Goal: Transaction & Acquisition: Book appointment/travel/reservation

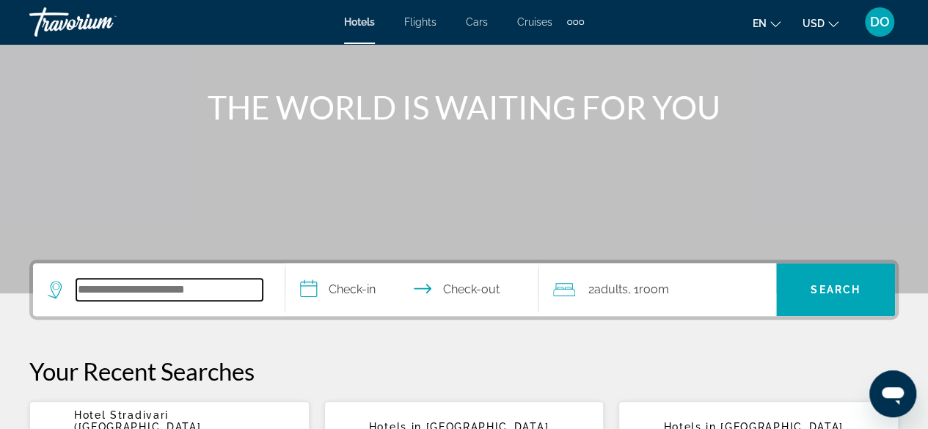
click at [100, 283] on input "Search widget" at bounding box center [169, 290] width 186 height 22
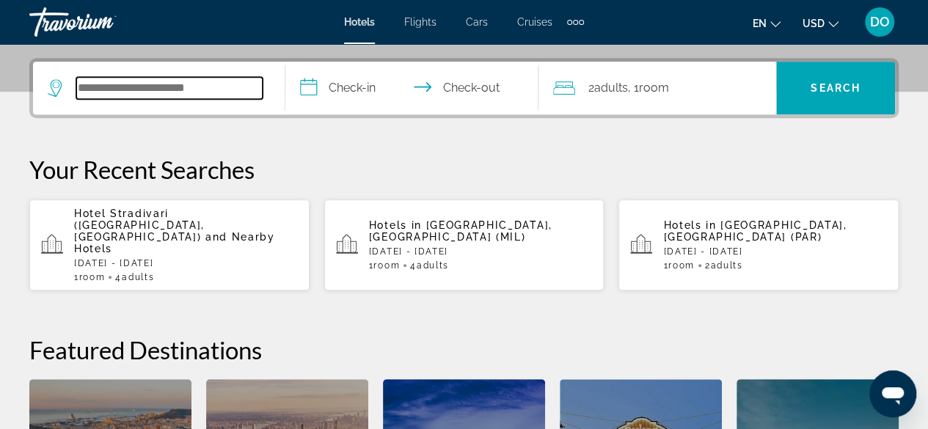
scroll to position [358, 0]
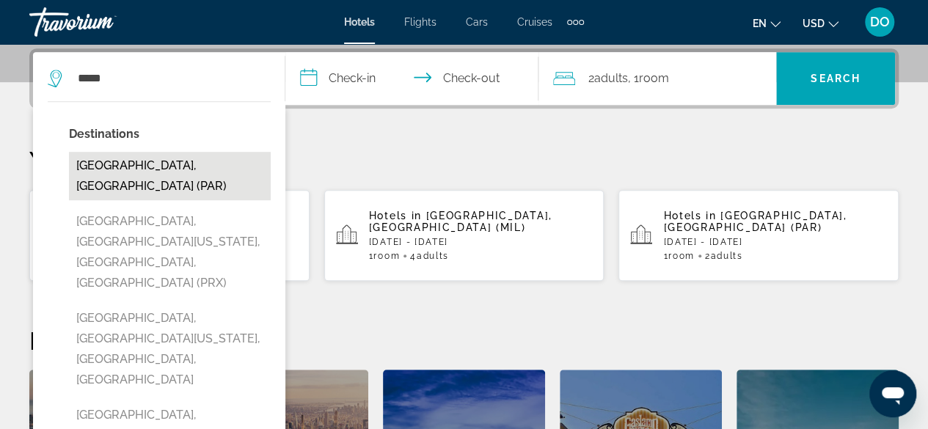
click at [179, 166] on button "[GEOGRAPHIC_DATA], [GEOGRAPHIC_DATA] (PAR)" at bounding box center [170, 176] width 202 height 48
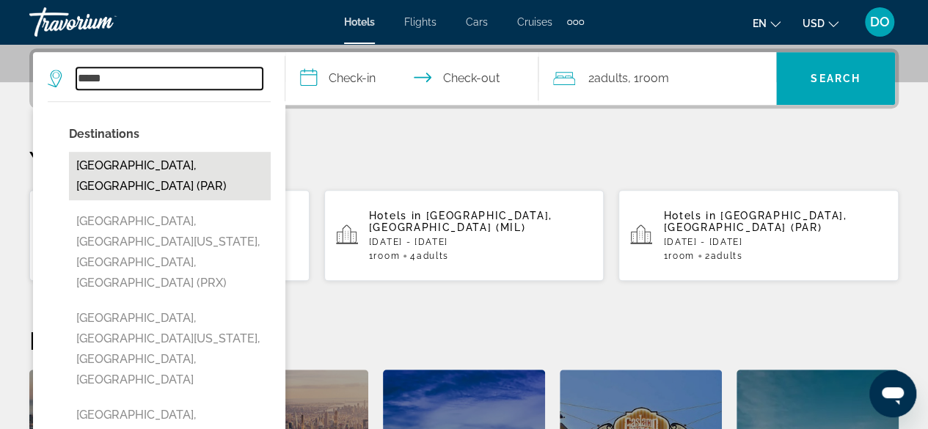
type input "**********"
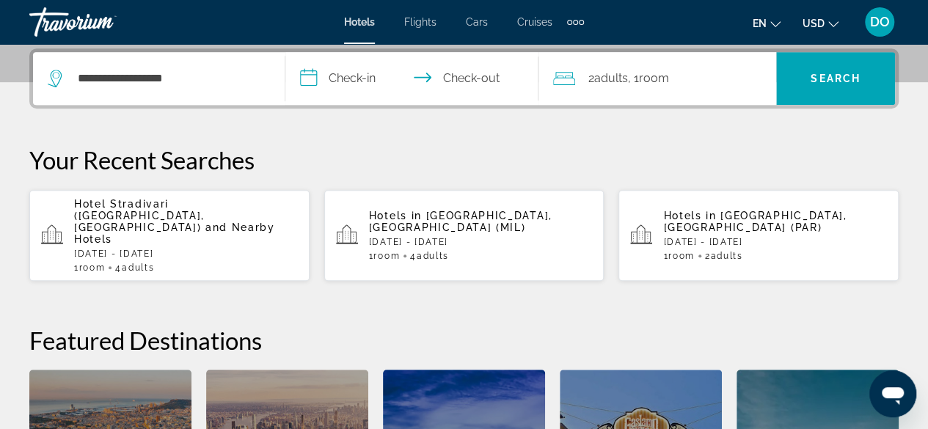
click at [340, 80] on input "**********" at bounding box center [414, 80] width 258 height 57
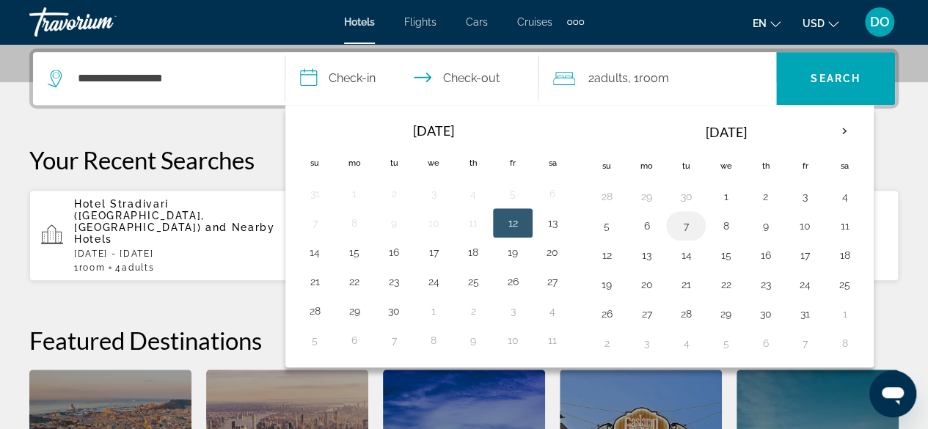
click at [680, 231] on button "7" at bounding box center [685, 226] width 23 height 21
click at [715, 228] on button "8" at bounding box center [725, 226] width 23 height 21
type input "**********"
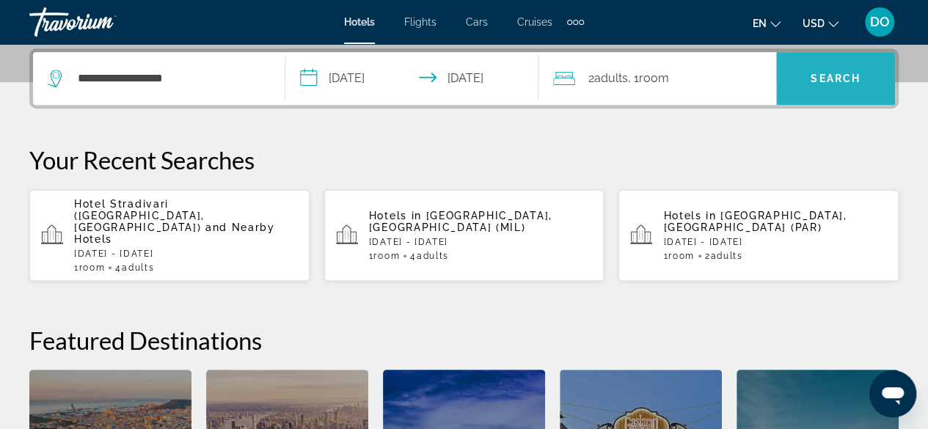
click at [833, 61] on span "Search widget" at bounding box center [835, 78] width 119 height 35
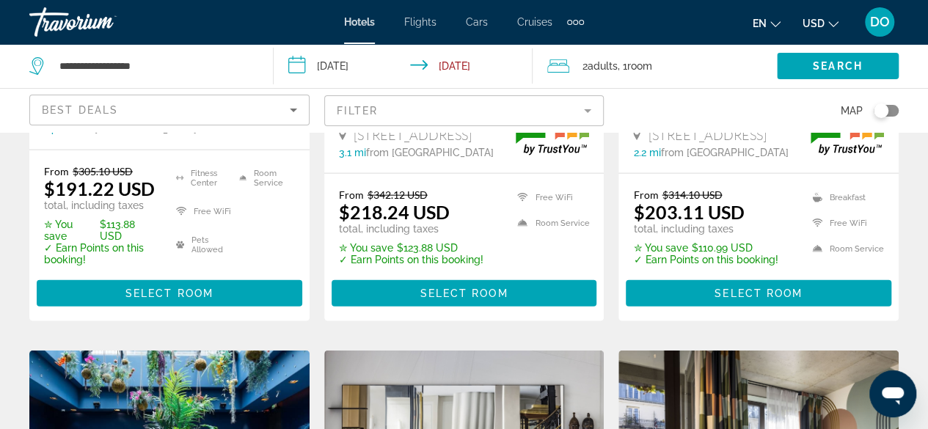
scroll to position [1541, 0]
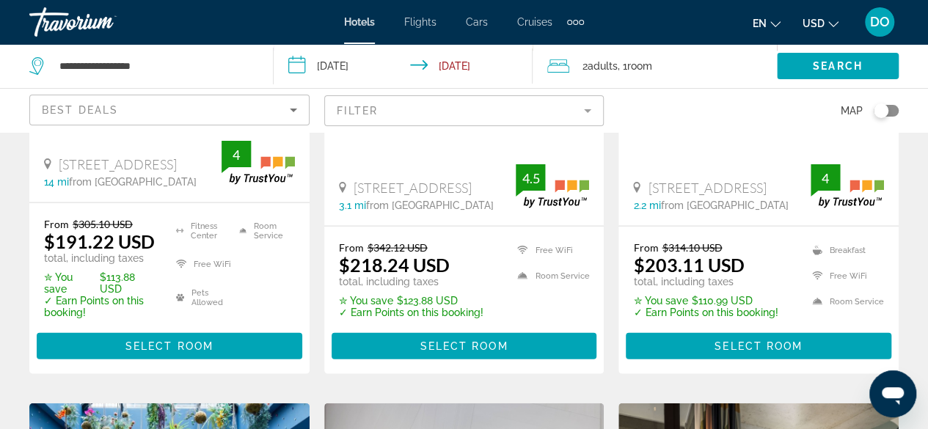
click at [422, 128] on div "Filter" at bounding box center [464, 110] width 280 height 43
click at [426, 121] on mat-form-field "Filter" at bounding box center [464, 110] width 280 height 31
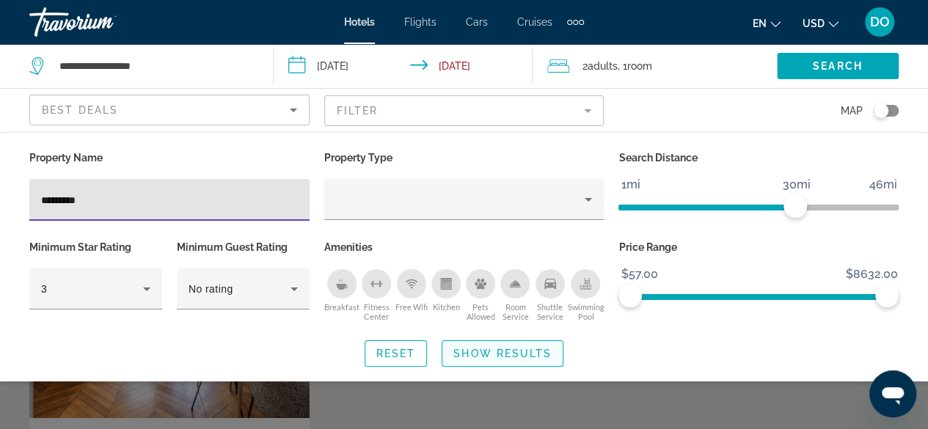
type input "*********"
click at [470, 363] on span "Search widget" at bounding box center [502, 353] width 120 height 35
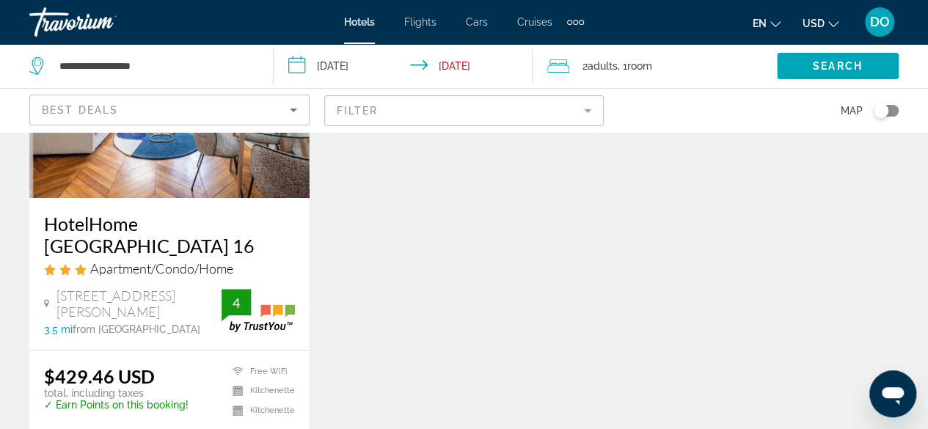
scroll to position [294, 0]
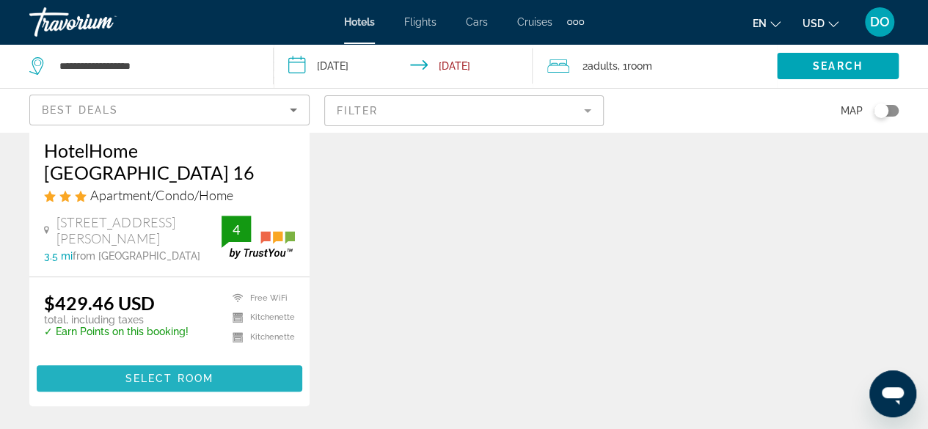
click at [145, 373] on span "Select Room" at bounding box center [169, 379] width 88 height 12
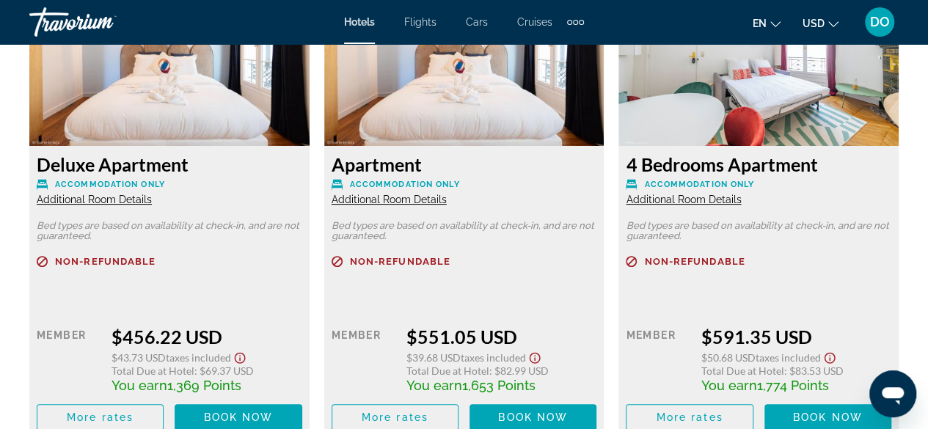
scroll to position [2935, 0]
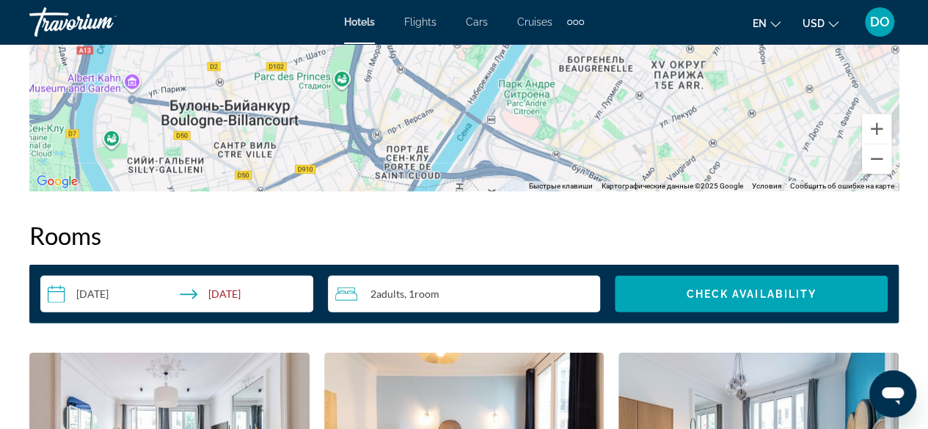
click at [446, 288] on div "2 Adult Adults , 1 Room rooms" at bounding box center [468, 294] width 266 height 18
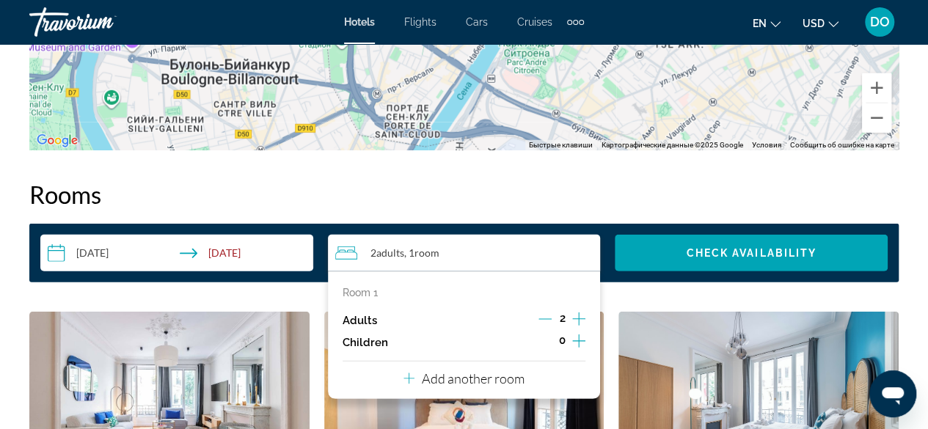
scroll to position [2055, 0]
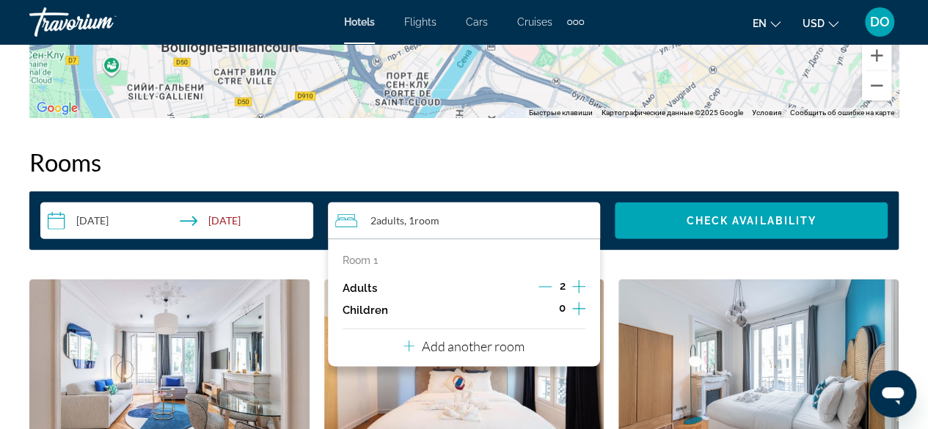
click at [579, 284] on icon "Increment adults" at bounding box center [578, 286] width 13 height 13
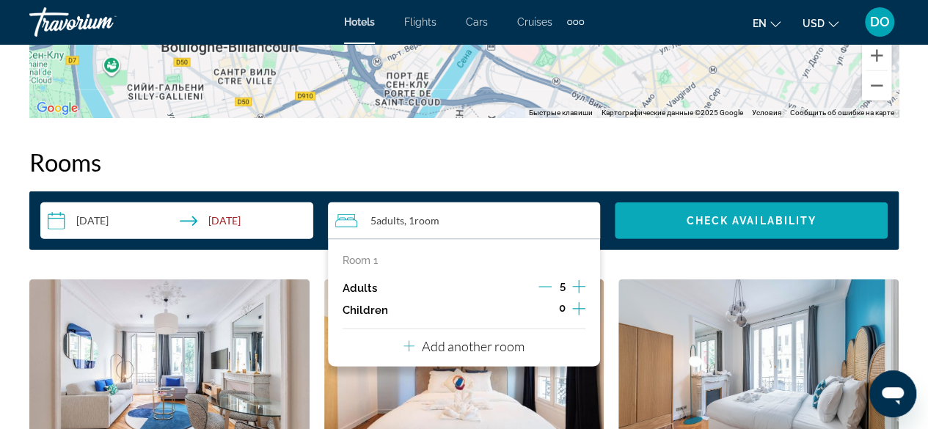
click at [707, 215] on span "Check Availability" at bounding box center [751, 221] width 131 height 12
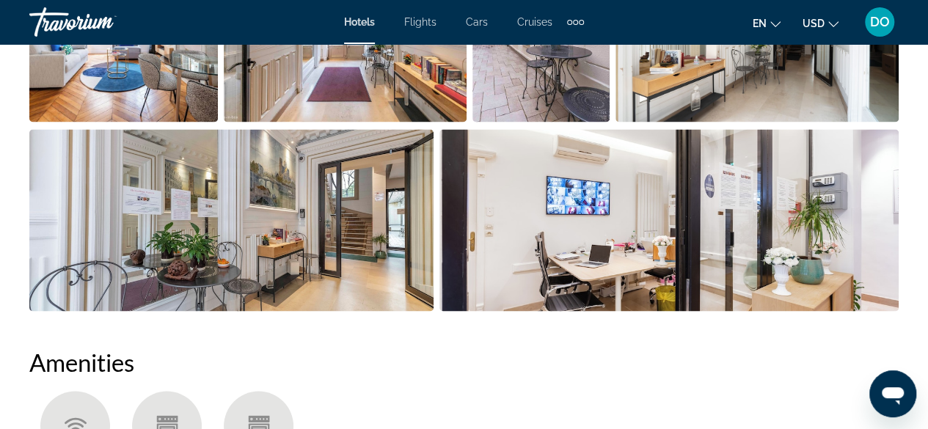
scroll to position [1160, 0]
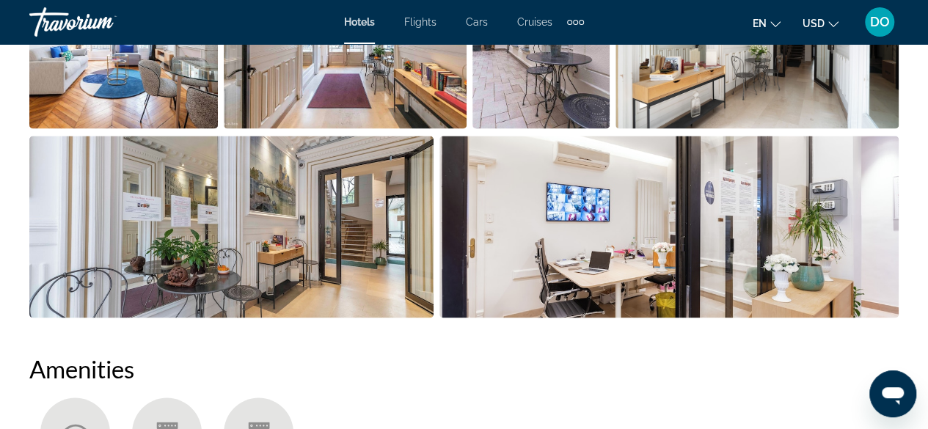
click at [879, 23] on span "DO" at bounding box center [880, 22] width 20 height 15
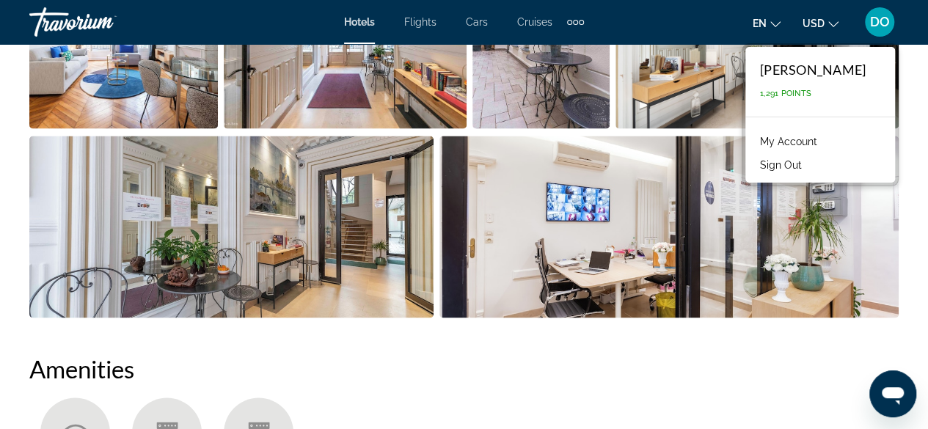
click at [754, 137] on link "My Account" at bounding box center [789, 141] width 72 height 19
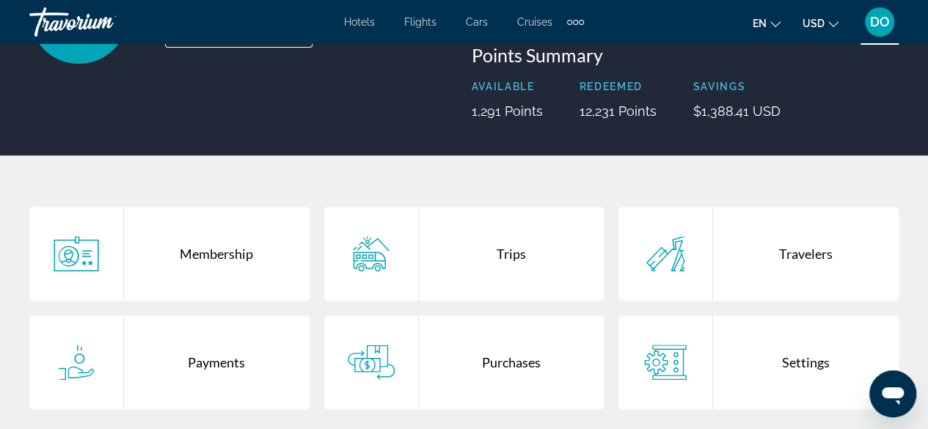
scroll to position [294, 0]
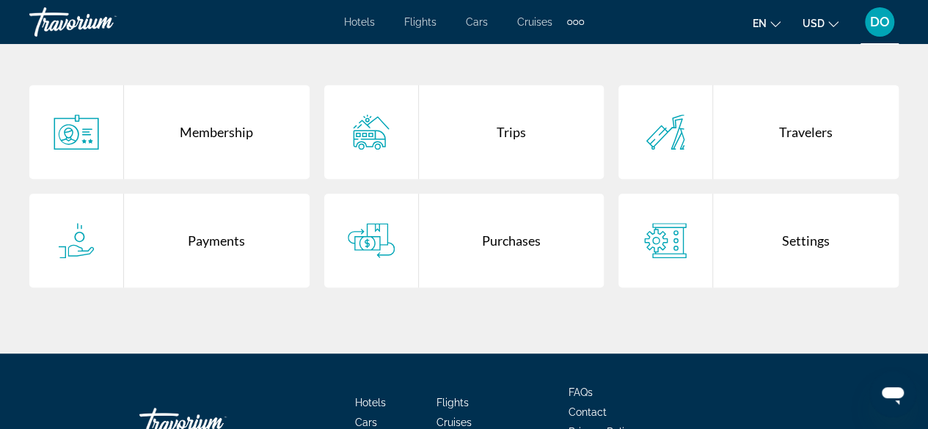
click at [561, 251] on div "Purchases" at bounding box center [512, 241] width 186 height 94
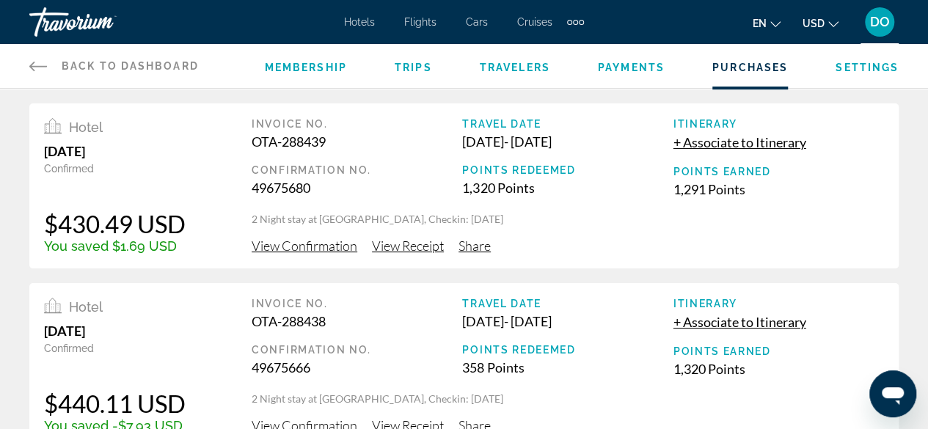
drag, startPoint x: 364, startPoint y: 24, endPoint x: 367, endPoint y: 38, distance: 14.2
click at [364, 24] on span "Hotels" at bounding box center [359, 22] width 31 height 12
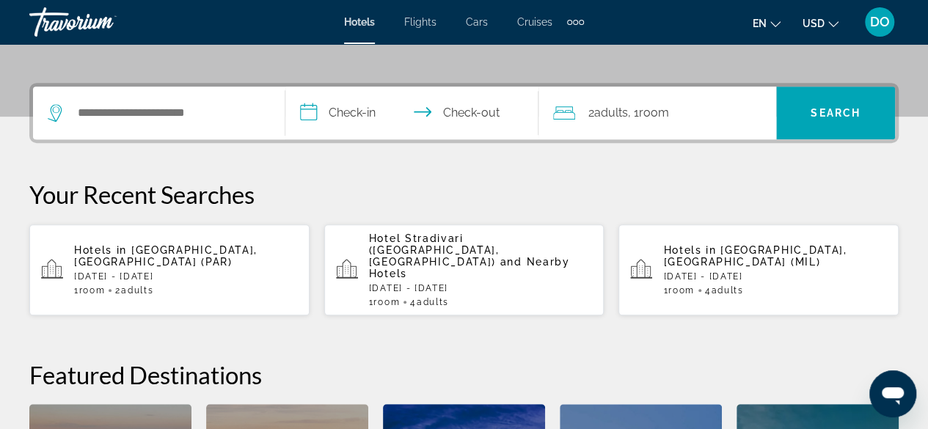
scroll to position [294, 0]
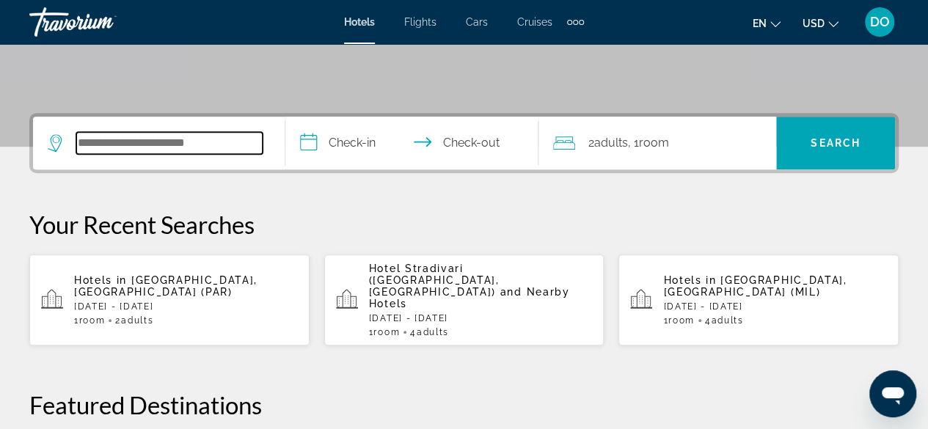
click at [106, 137] on input "Search widget" at bounding box center [169, 143] width 186 height 22
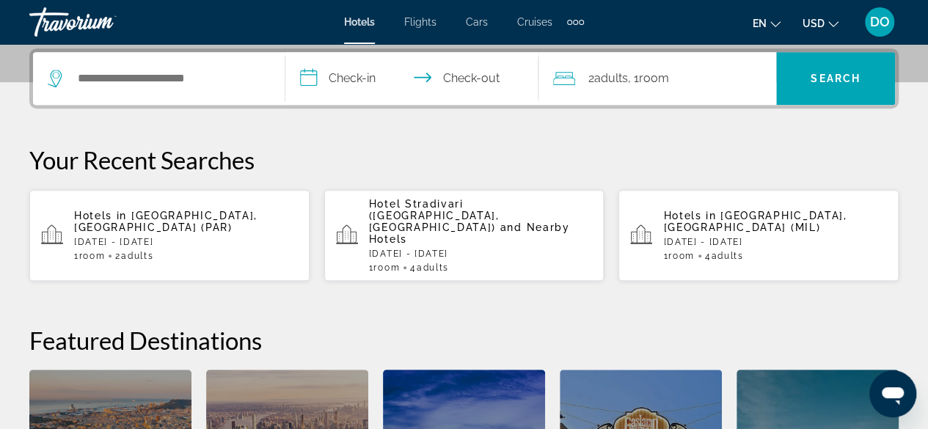
click at [878, 26] on span "DO" at bounding box center [880, 22] width 20 height 15
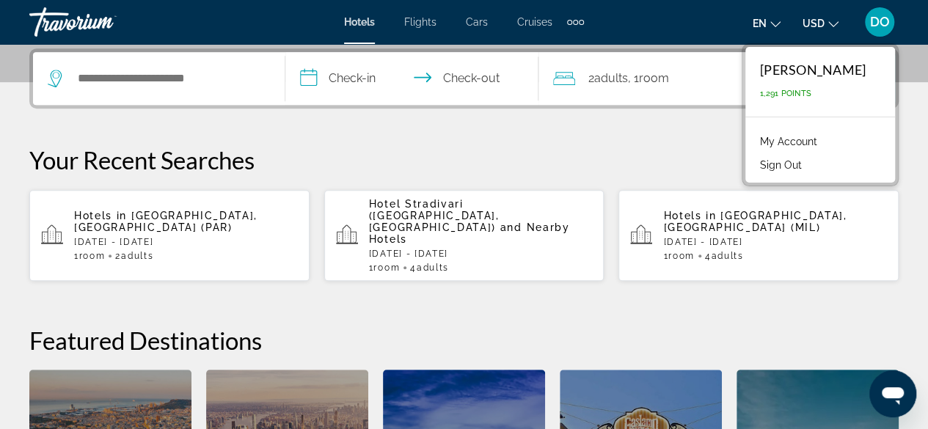
click at [808, 164] on li "Sign Out" at bounding box center [820, 163] width 135 height 23
click at [759, 165] on button "Sign Out" at bounding box center [781, 165] width 57 height 19
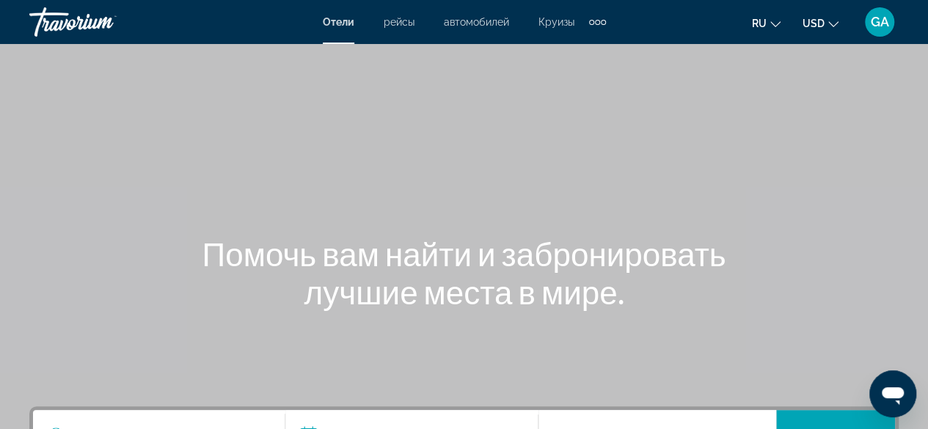
click at [875, 27] on span "GA" at bounding box center [880, 22] width 18 height 15
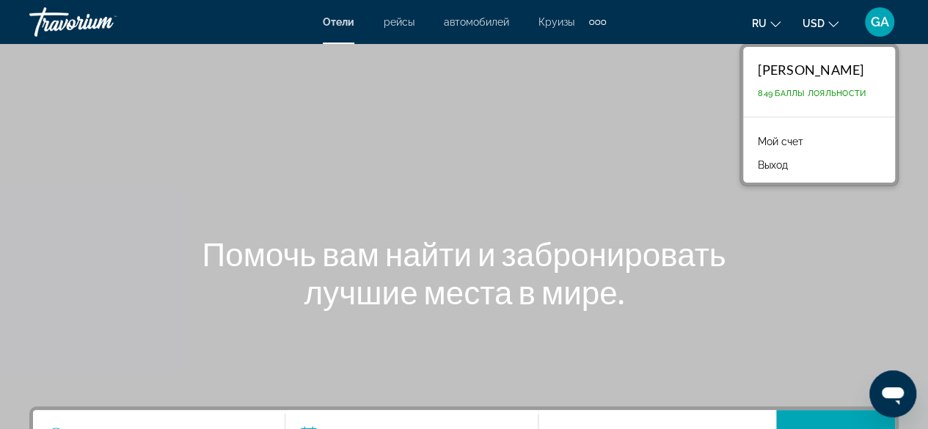
click at [751, 142] on link "Мой счет" at bounding box center [781, 141] width 60 height 19
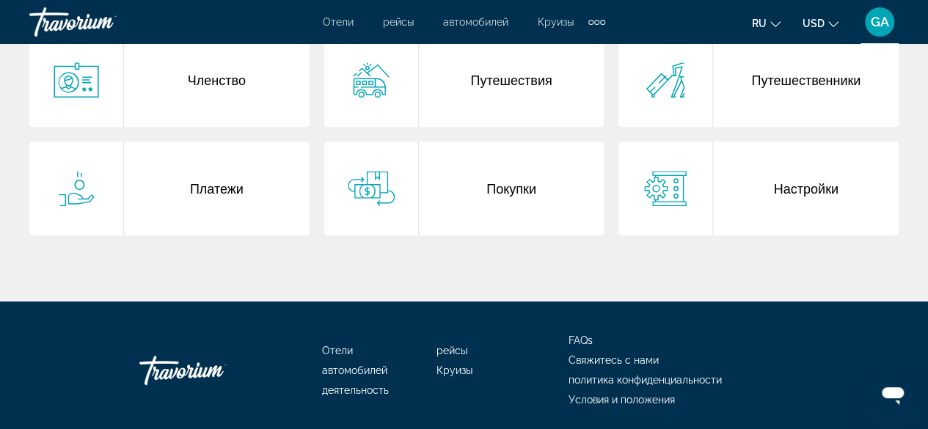
scroll to position [367, 0]
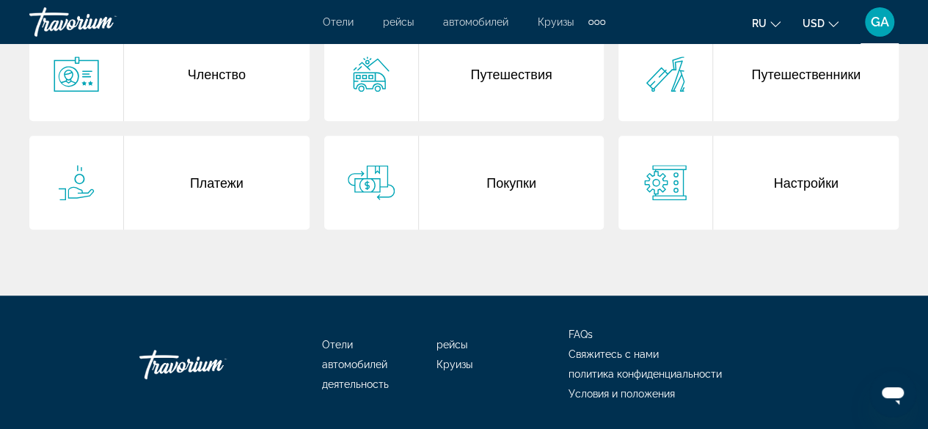
click at [487, 182] on div "Покупки" at bounding box center [512, 183] width 186 height 94
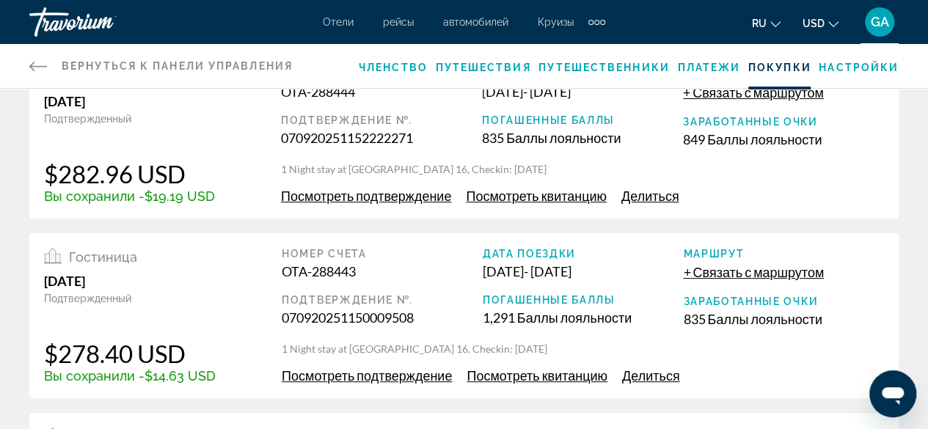
scroll to position [73, 0]
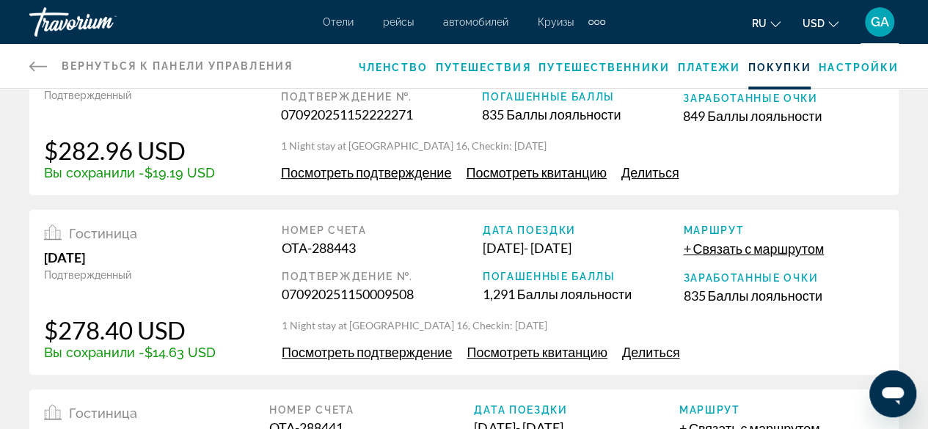
click at [357, 353] on span "Посмотреть подтверждение" at bounding box center [367, 352] width 170 height 16
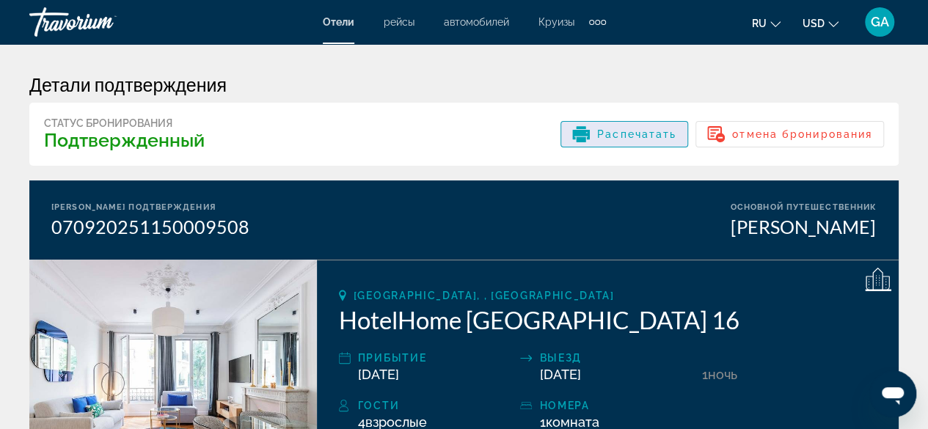
click at [652, 138] on span "Распечатать" at bounding box center [636, 134] width 79 height 12
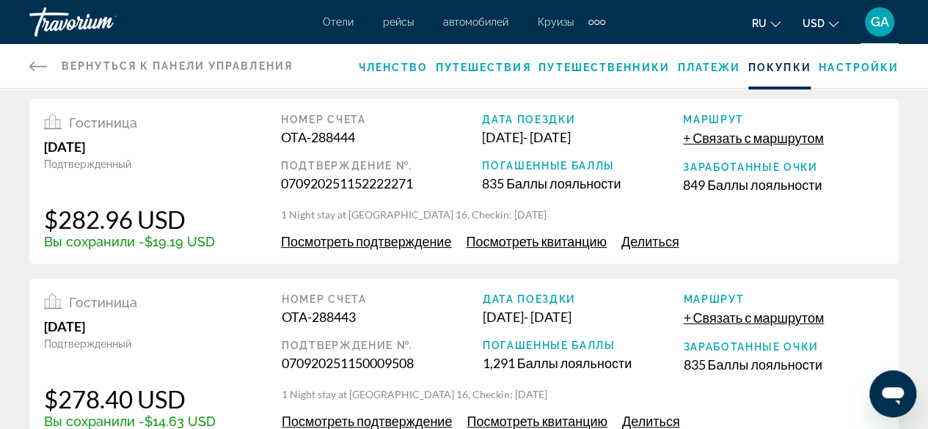
scroll to position [73, 0]
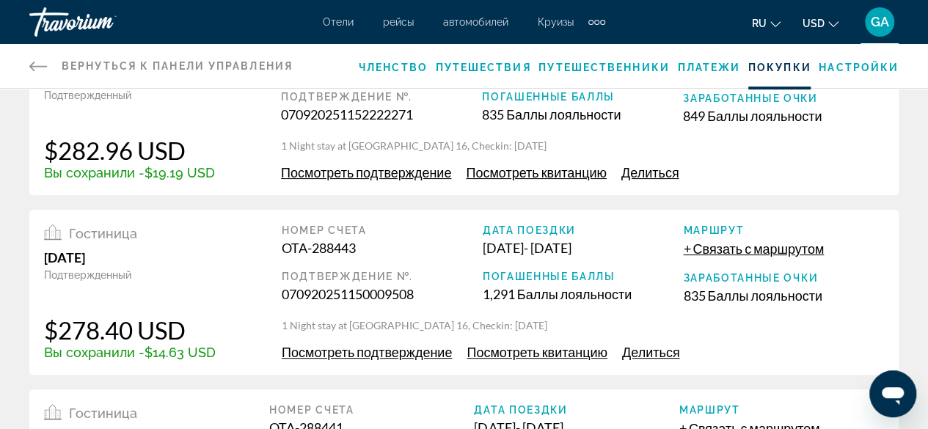
click at [368, 354] on span "Посмотреть подтверждение" at bounding box center [367, 352] width 170 height 16
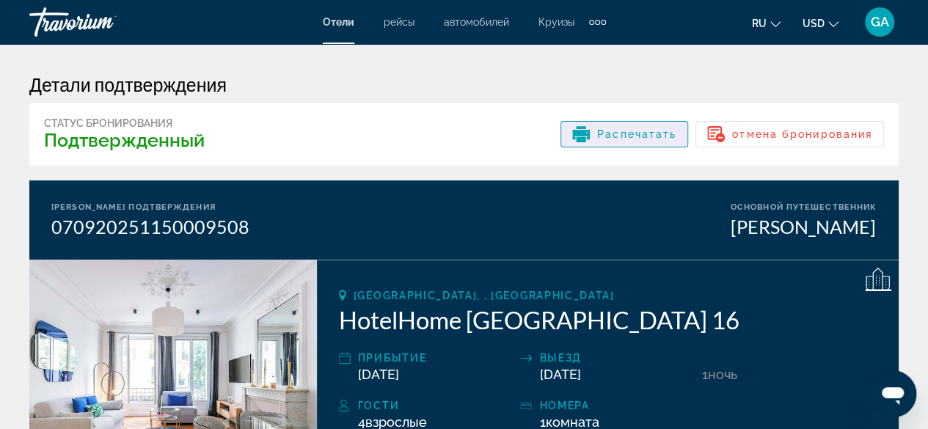
drag, startPoint x: 650, startPoint y: 136, endPoint x: 343, endPoint y: 269, distance: 335.2
click at [650, 136] on span "Распечатать" at bounding box center [636, 134] width 79 height 12
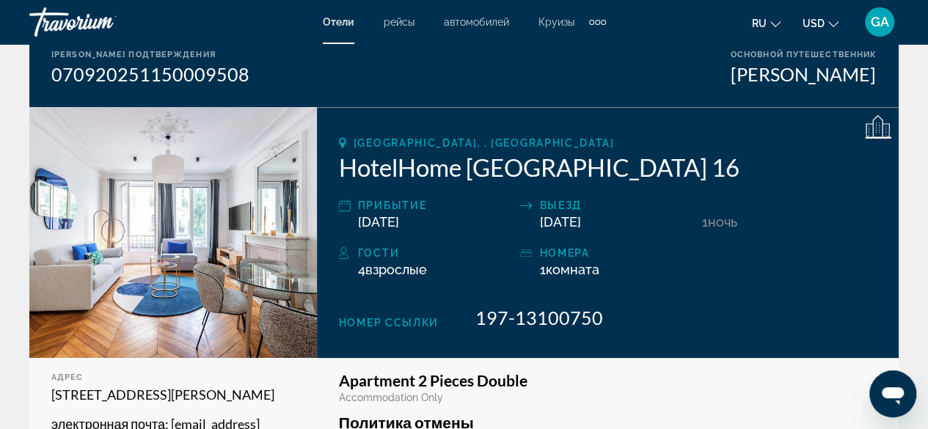
scroll to position [147, 0]
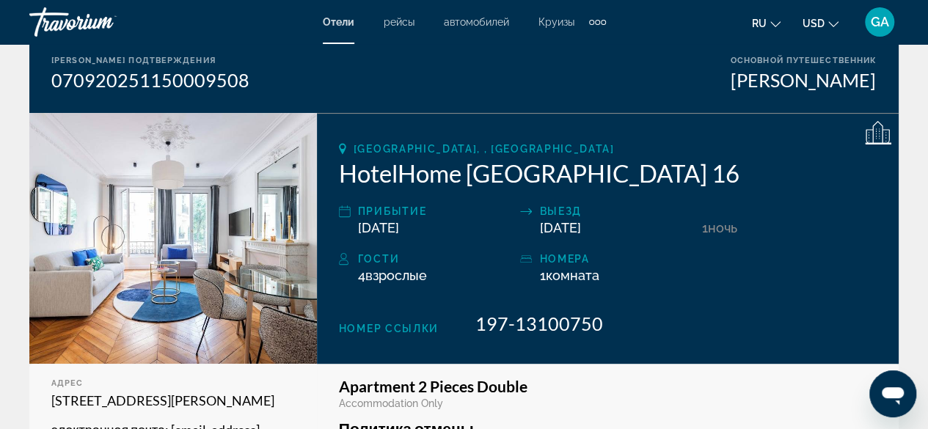
click at [394, 151] on span "[GEOGRAPHIC_DATA], , [GEOGRAPHIC_DATA]" at bounding box center [484, 149] width 261 height 12
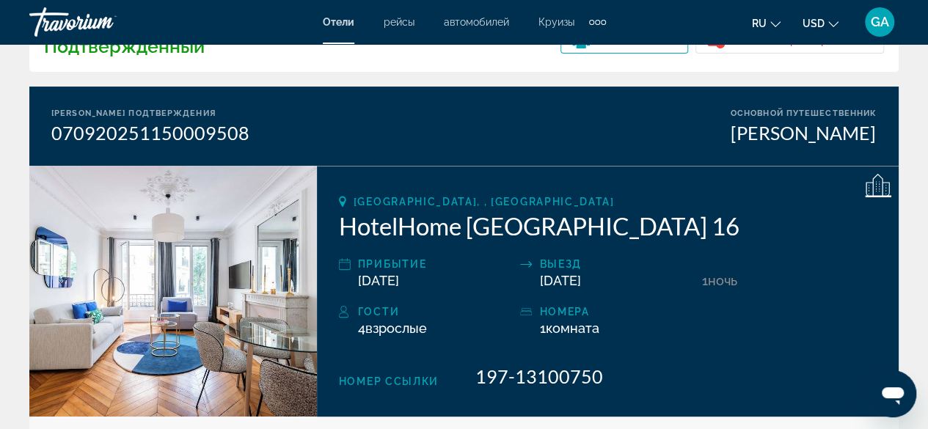
scroll to position [0, 0]
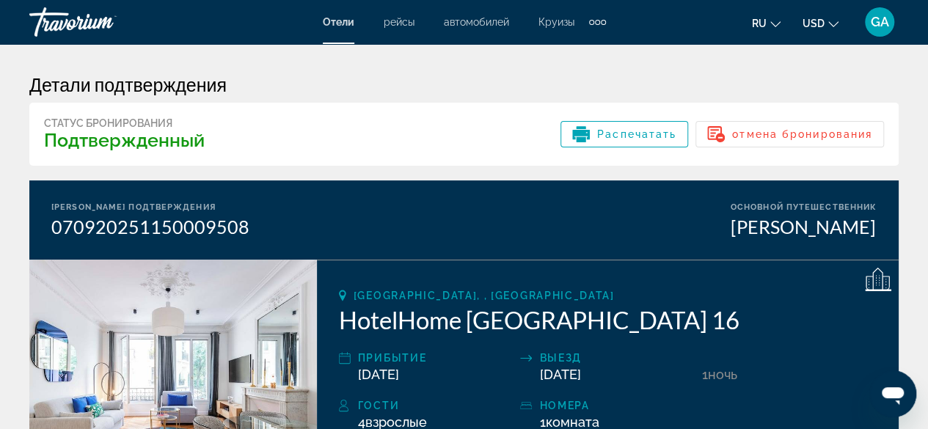
click at [346, 23] on span "Отели" at bounding box center [339, 22] width 32 height 12
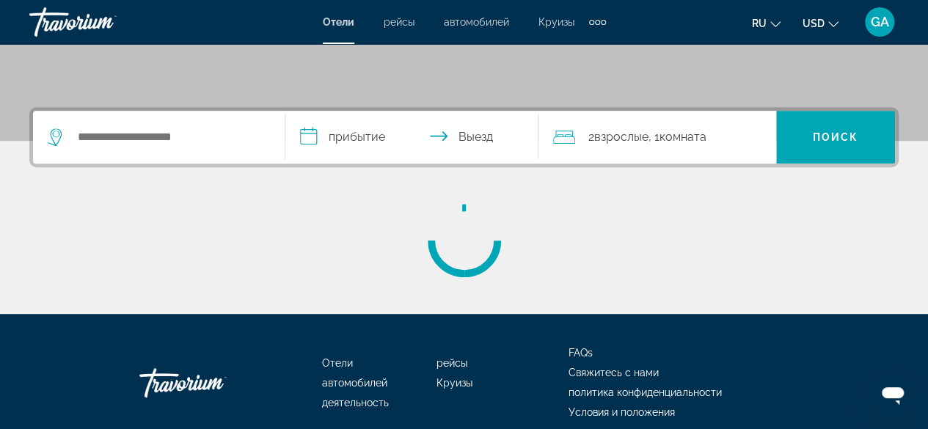
scroll to position [363, 0]
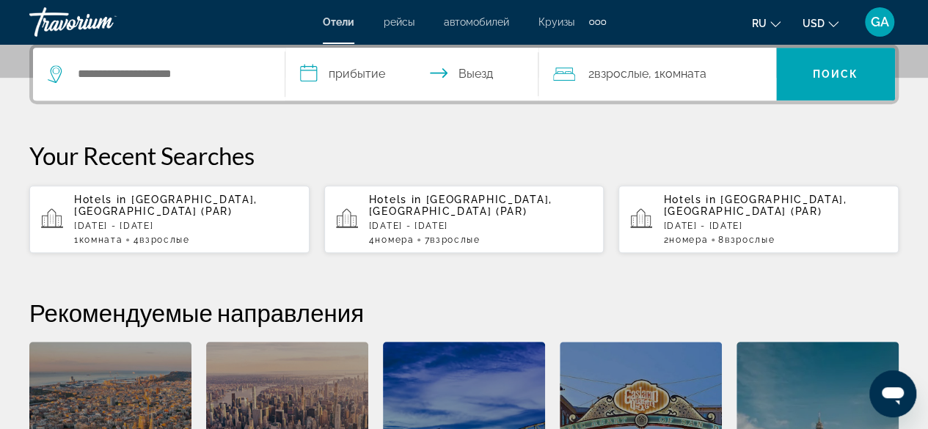
click at [201, 220] on div "Hotels in [GEOGRAPHIC_DATA], [GEOGRAPHIC_DATA] (PAR) [DATE] - [DATE] 1 Комната …" at bounding box center [186, 219] width 224 height 51
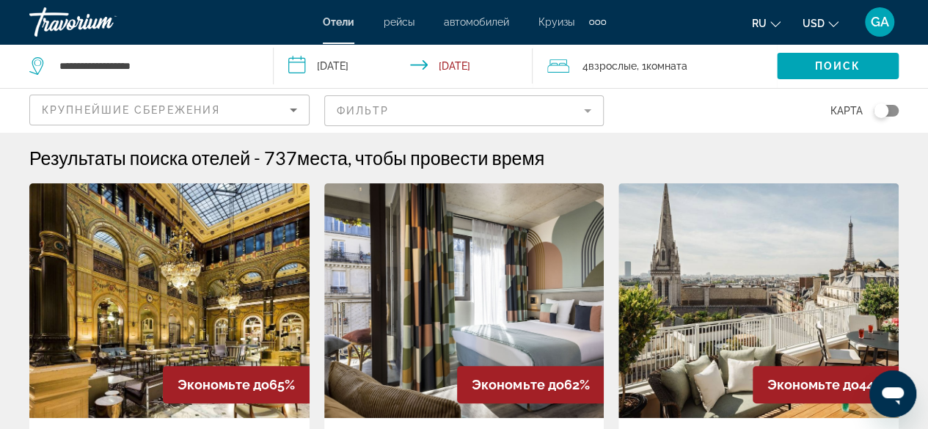
click at [416, 103] on mat-form-field "Фильтр" at bounding box center [464, 110] width 280 height 31
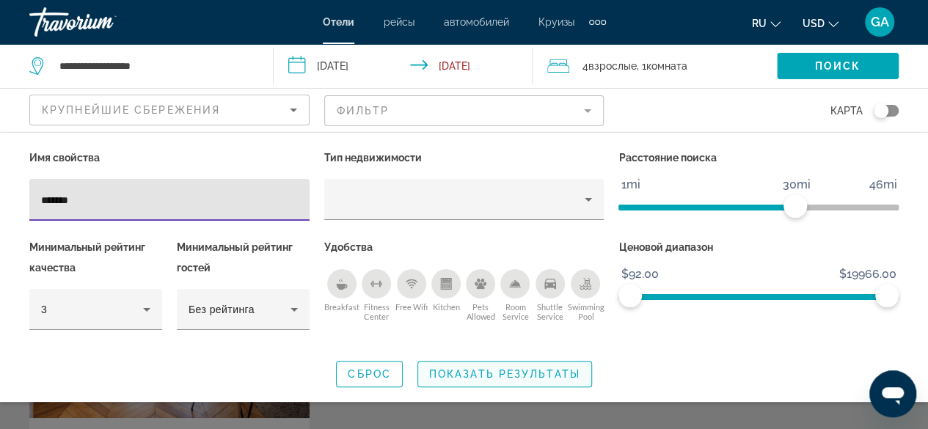
type input "*******"
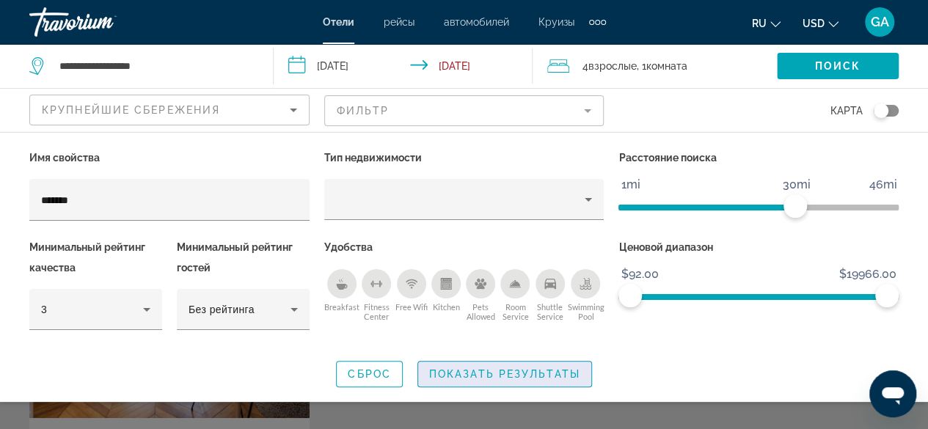
click at [498, 375] on span "Показать результаты" at bounding box center [504, 374] width 151 height 12
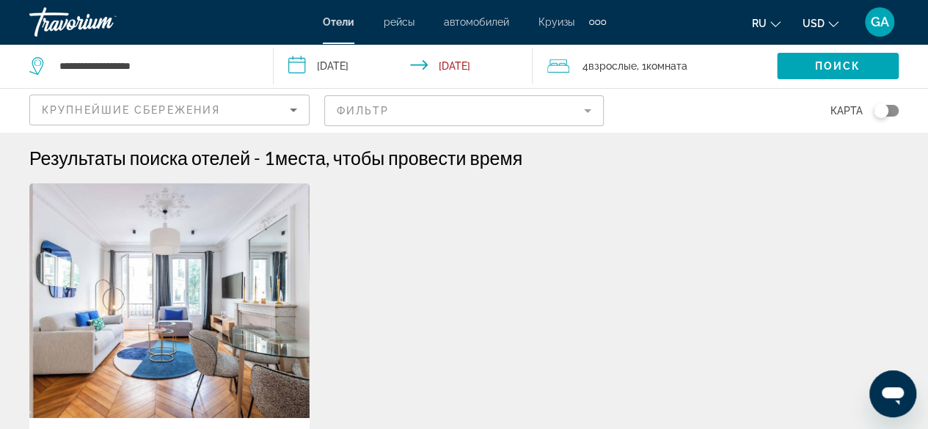
scroll to position [294, 0]
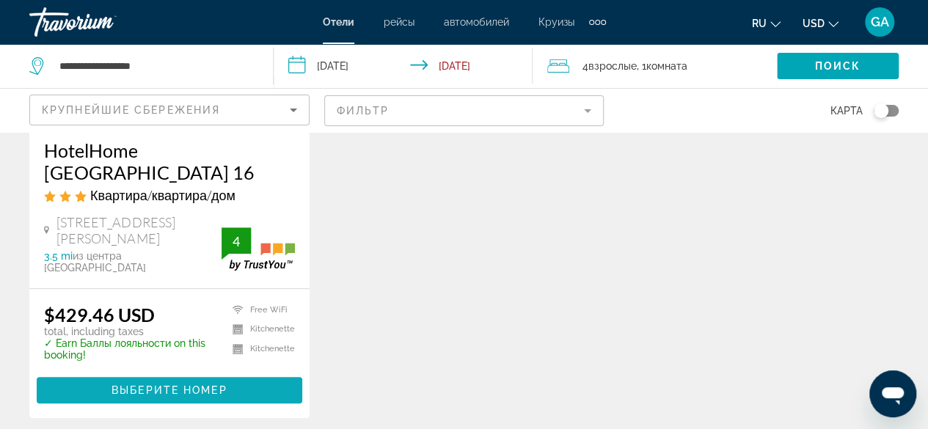
click at [177, 385] on span "Выберите номер" at bounding box center [169, 391] width 115 height 12
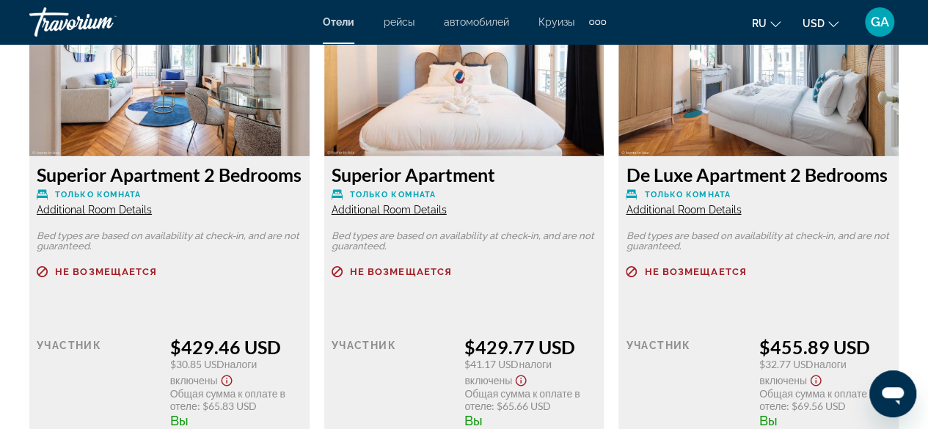
scroll to position [2348, 0]
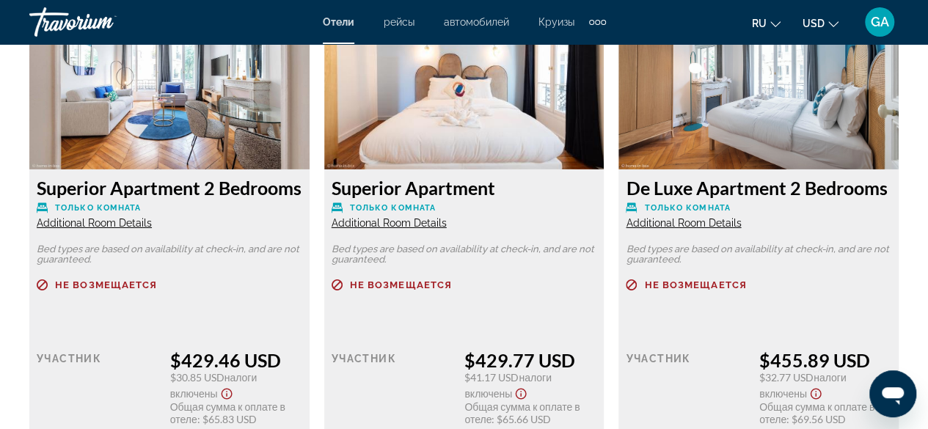
click at [143, 229] on span "Additional Room Details" at bounding box center [94, 223] width 115 height 12
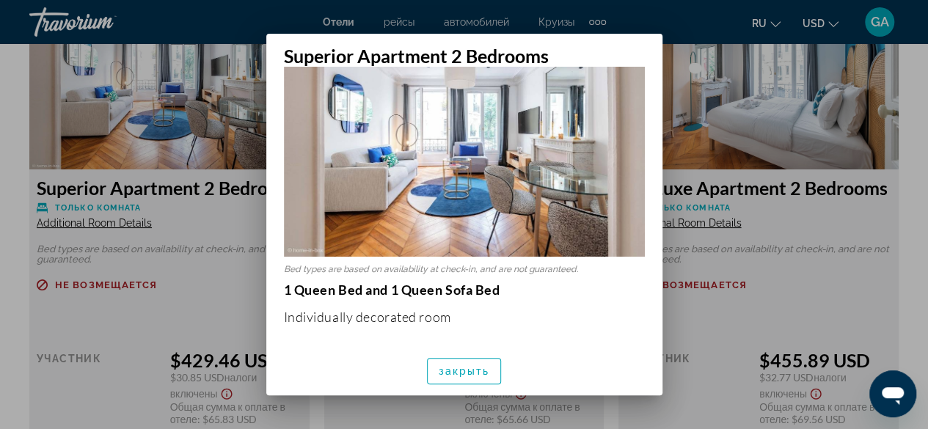
scroll to position [294, 0]
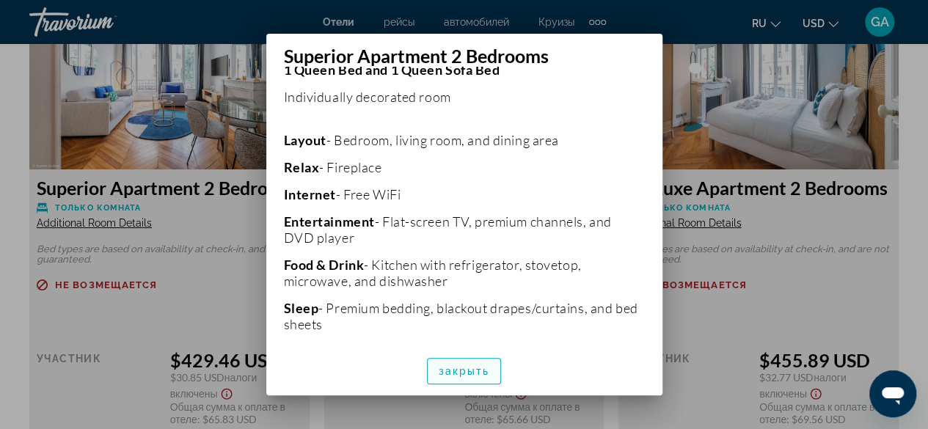
click at [470, 375] on span "закрыть" at bounding box center [464, 371] width 51 height 12
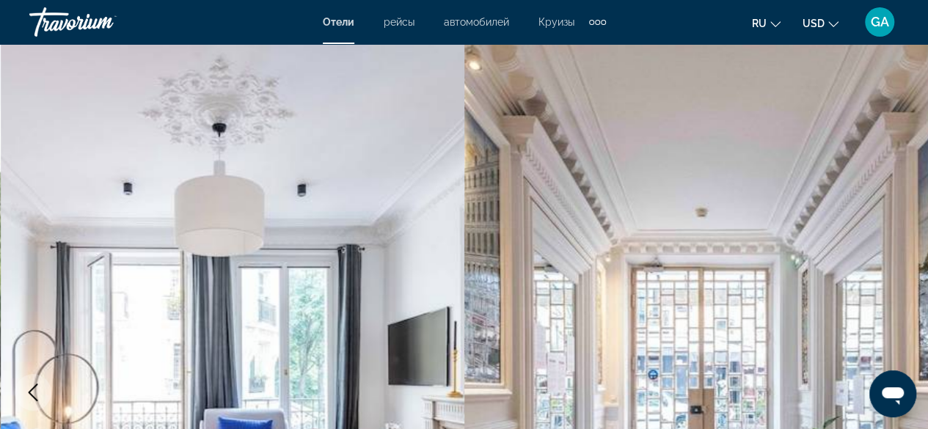
scroll to position [2348, 0]
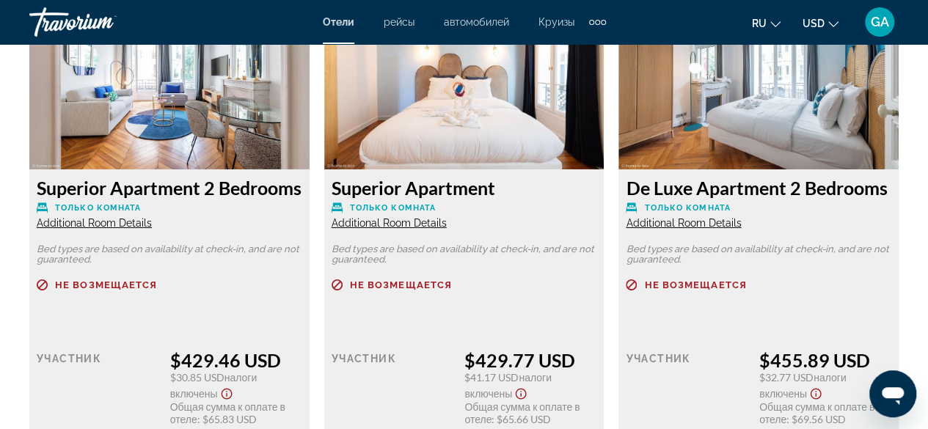
click at [424, 224] on span "Additional Room Details" at bounding box center [389, 223] width 115 height 12
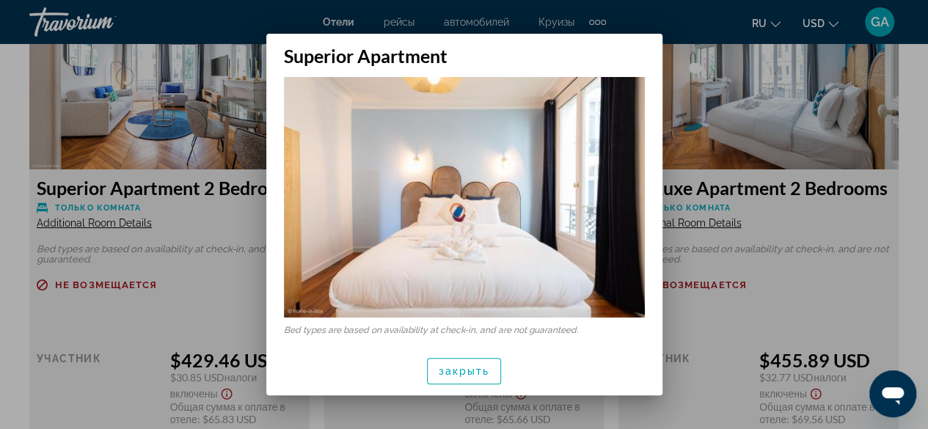
scroll to position [15, 0]
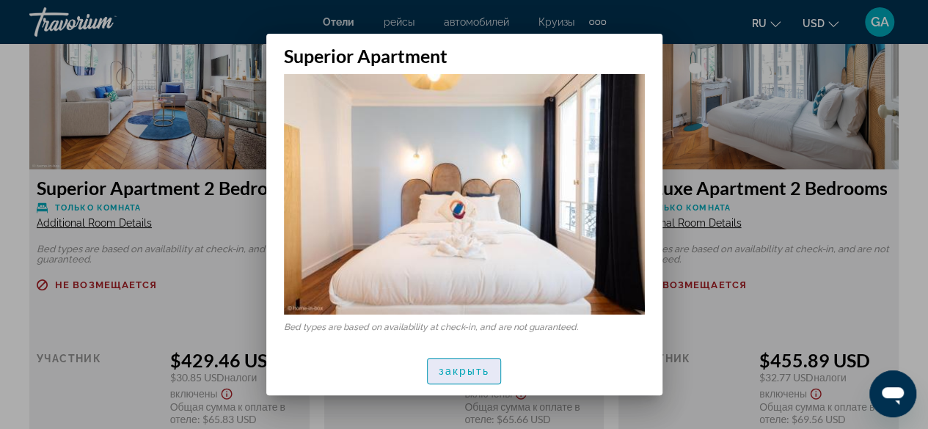
click at [478, 372] on span "закрыть" at bounding box center [464, 371] width 51 height 12
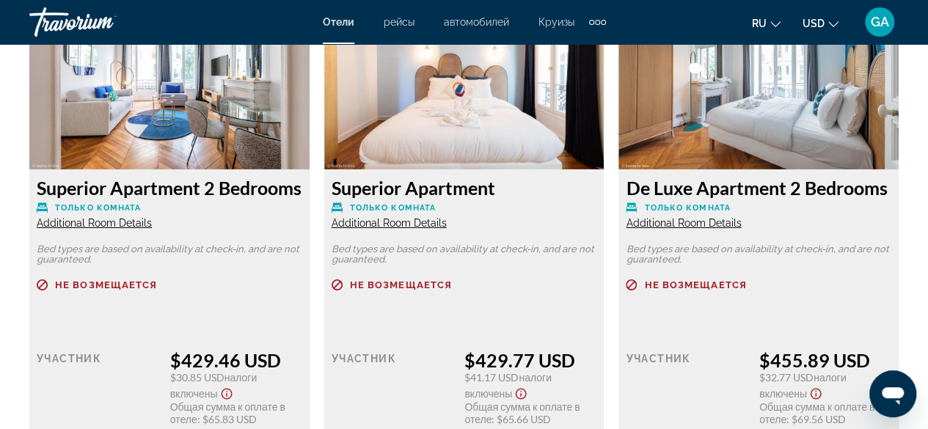
click at [710, 222] on span "Additional Room Details" at bounding box center [683, 223] width 115 height 12
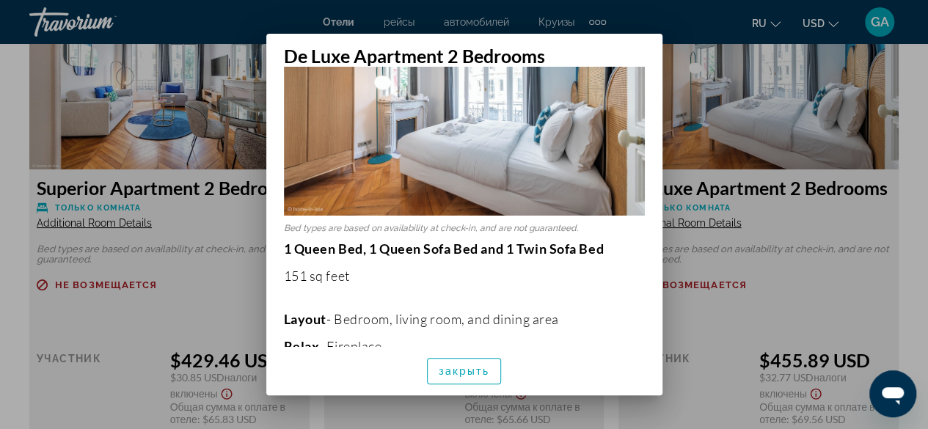
scroll to position [147, 0]
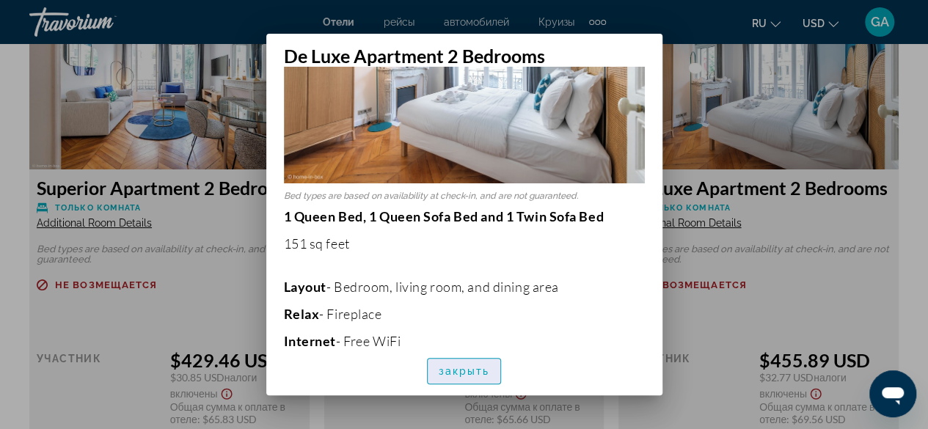
click at [493, 371] on span "button" at bounding box center [464, 371] width 73 height 35
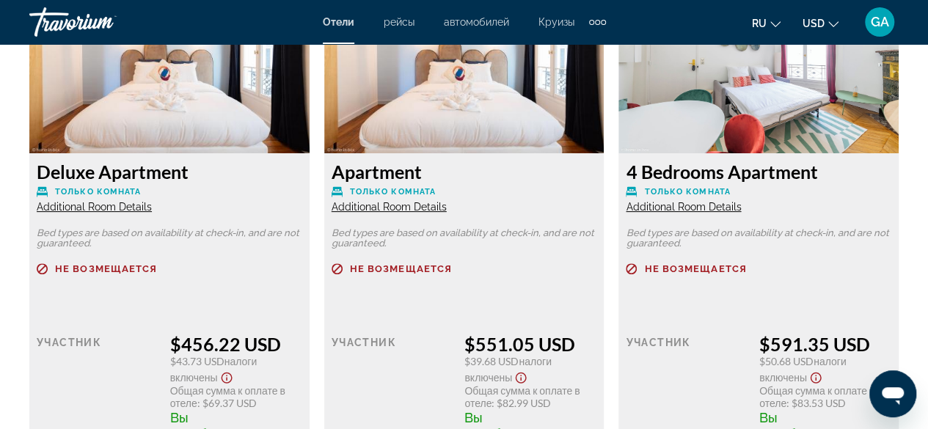
scroll to position [2935, 0]
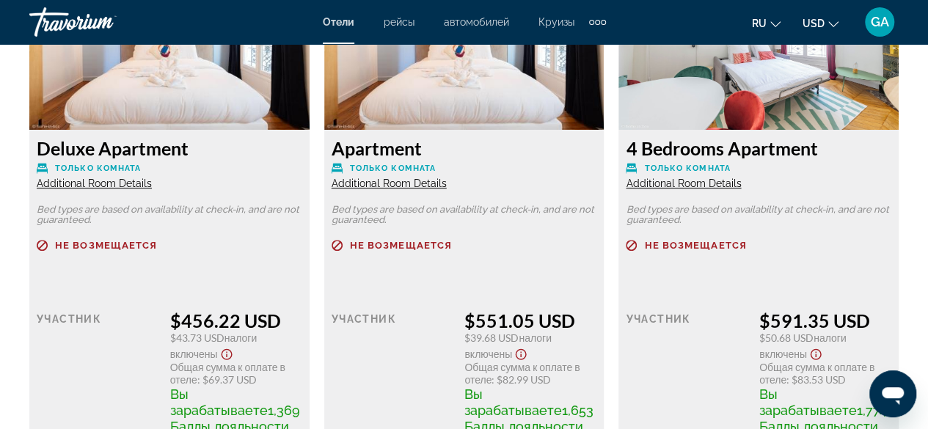
click at [101, 189] on span "Additional Room Details" at bounding box center [94, 184] width 115 height 12
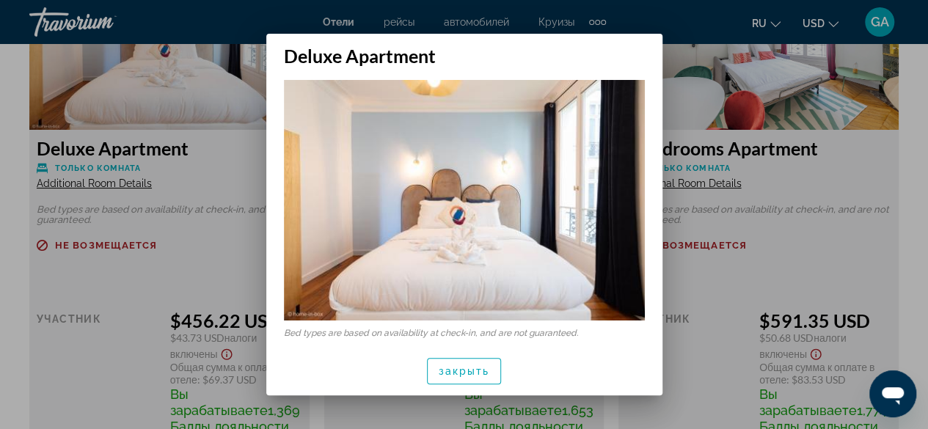
scroll to position [15, 0]
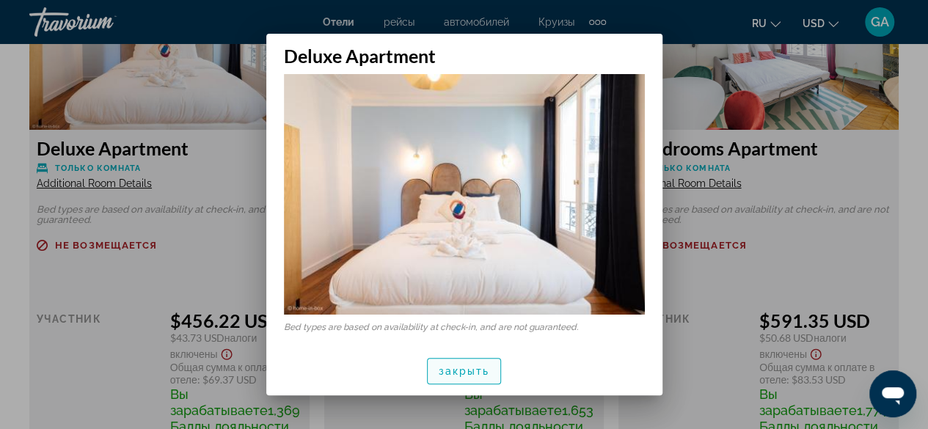
click at [460, 369] on span "закрыть" at bounding box center [464, 371] width 51 height 12
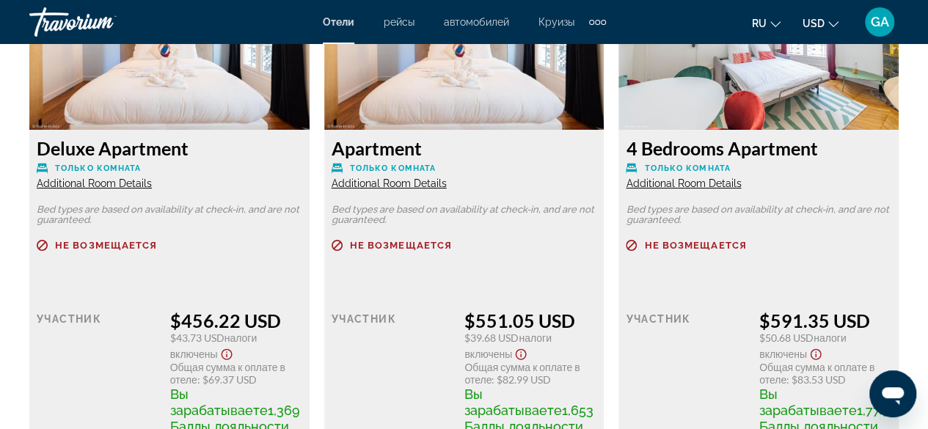
scroll to position [2935, 0]
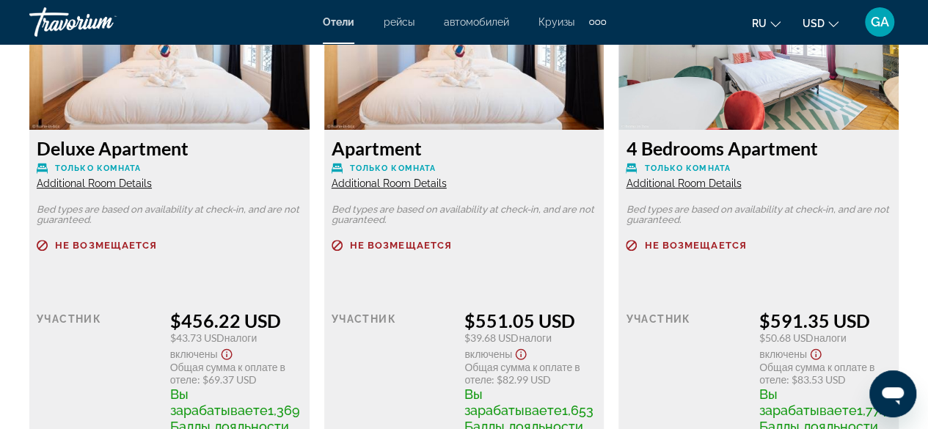
click at [386, 189] on span "Additional Room Details" at bounding box center [389, 184] width 115 height 12
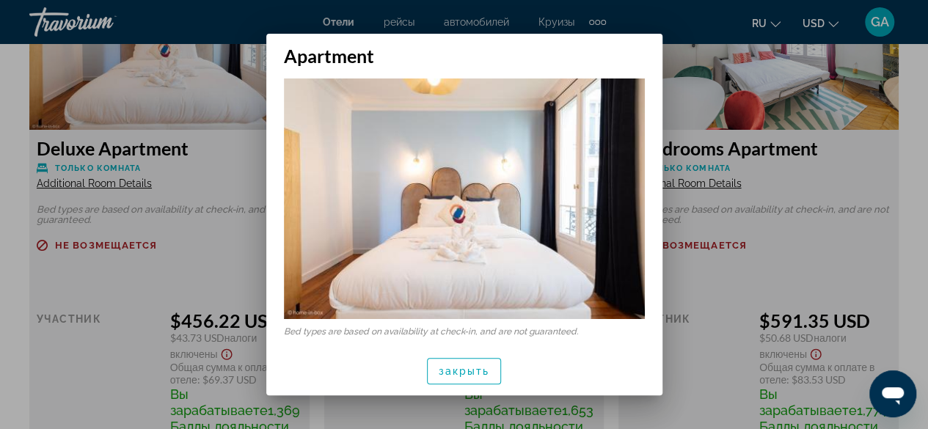
scroll to position [15, 0]
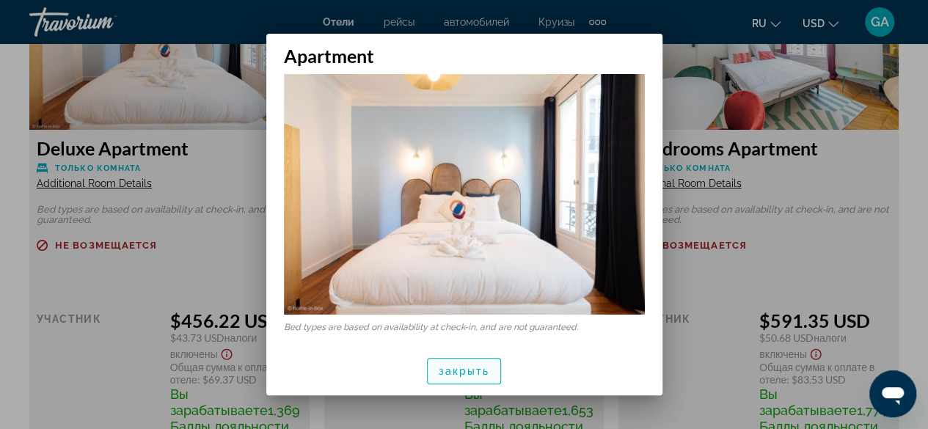
click at [479, 365] on span "закрыть" at bounding box center [464, 371] width 51 height 12
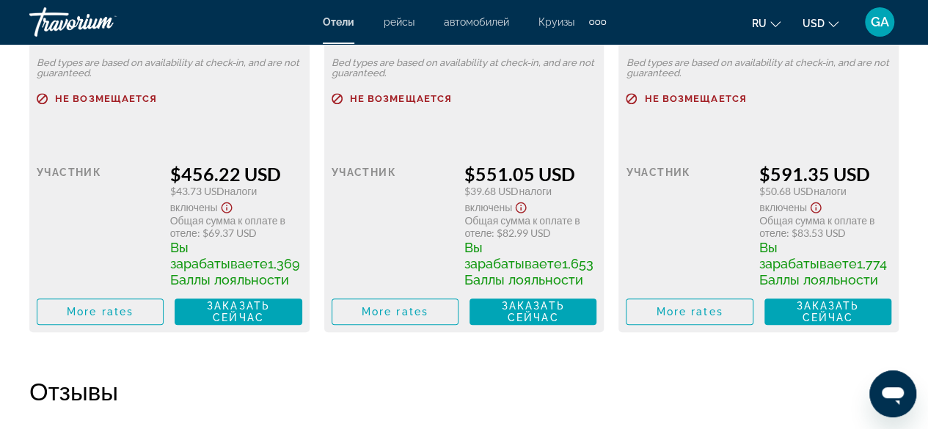
scroll to position [2935, 0]
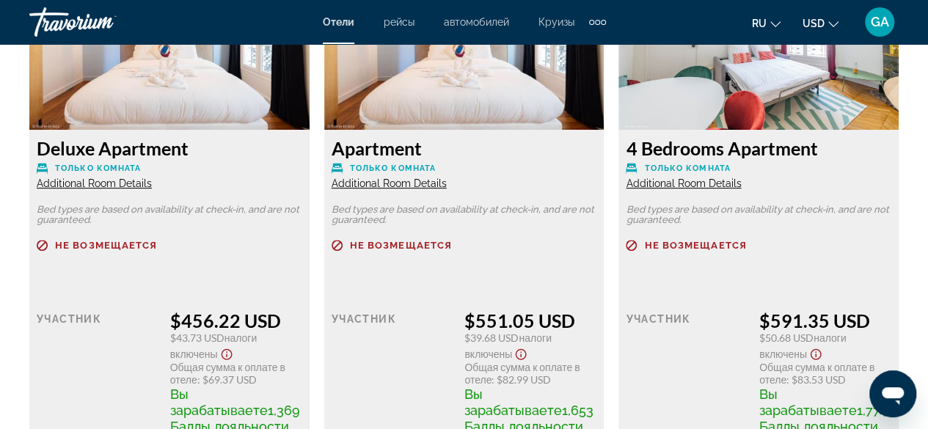
click at [702, 189] on span "Additional Room Details" at bounding box center [683, 184] width 115 height 12
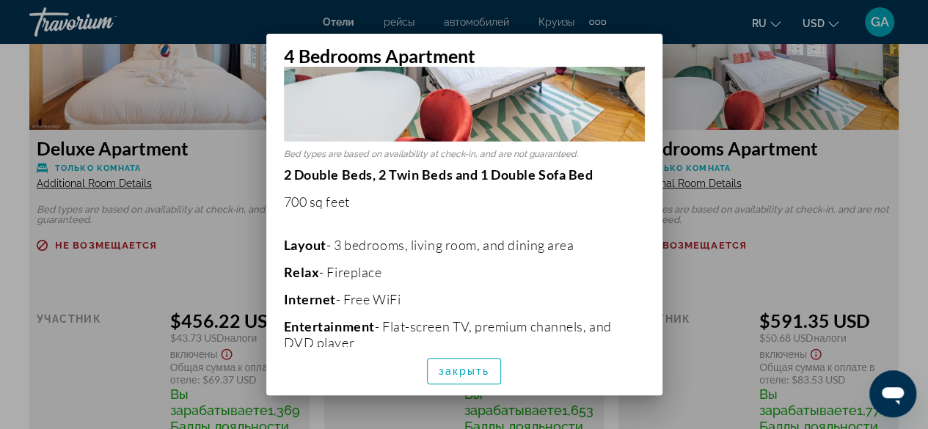
scroll to position [294, 0]
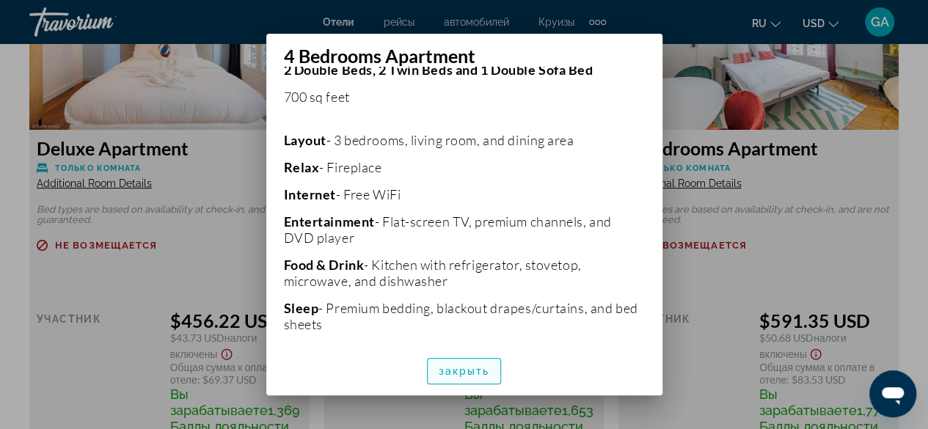
click at [473, 382] on span "button" at bounding box center [464, 371] width 73 height 35
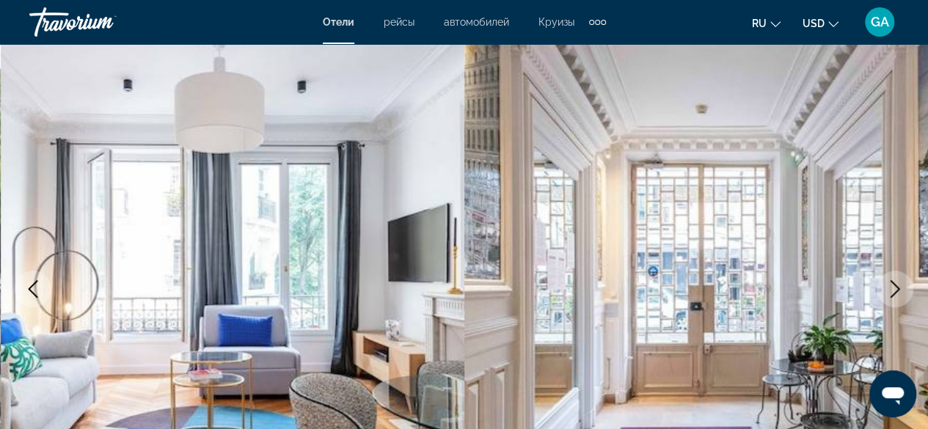
scroll to position [0, 0]
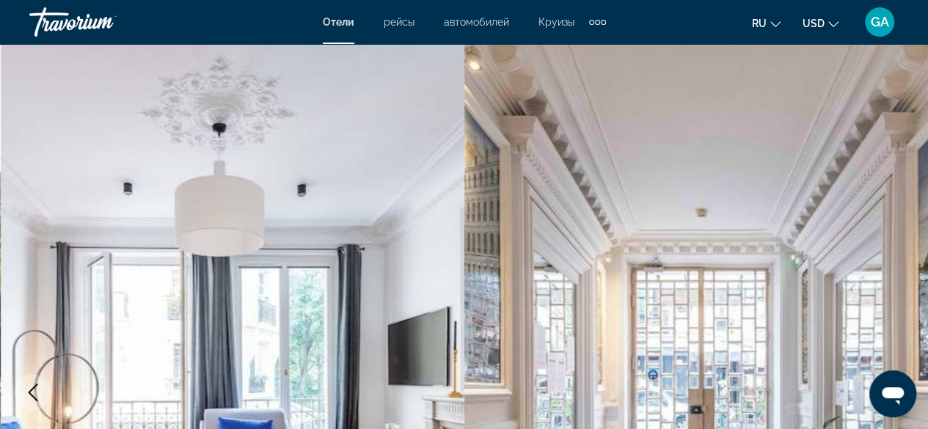
drag, startPoint x: 68, startPoint y: 14, endPoint x: 78, endPoint y: 20, distance: 11.8
click at [68, 14] on div "Travorium" at bounding box center [102, 22] width 147 height 38
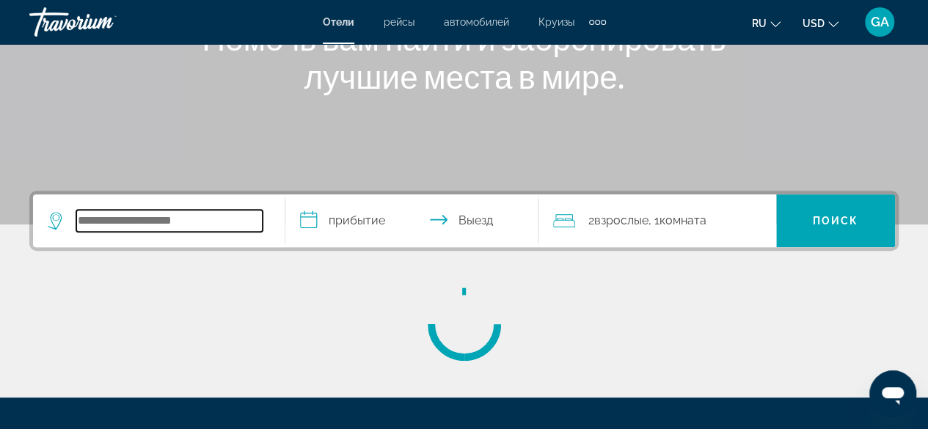
click at [126, 218] on input "Search widget" at bounding box center [169, 221] width 186 height 22
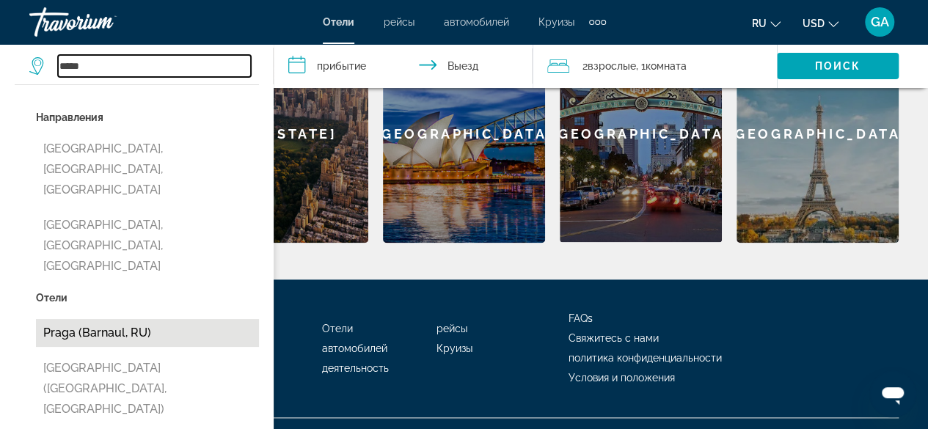
scroll to position [697, 0]
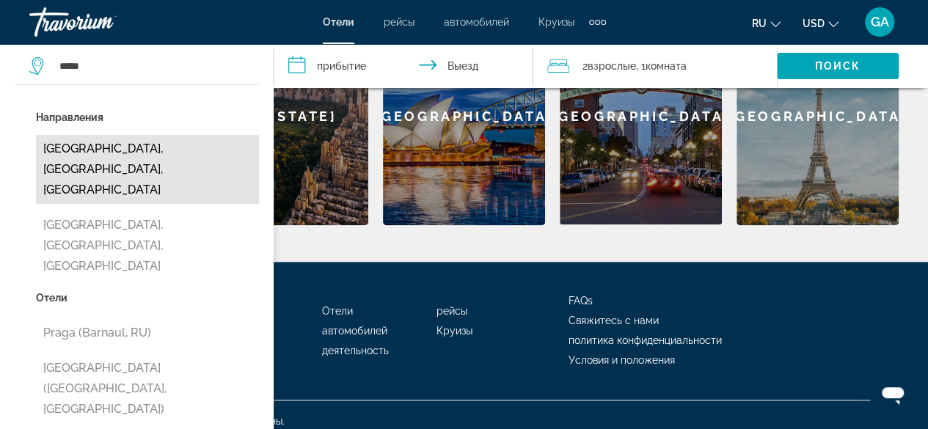
click at [145, 154] on button "[GEOGRAPHIC_DATA], [GEOGRAPHIC_DATA], [GEOGRAPHIC_DATA]" at bounding box center [147, 169] width 223 height 69
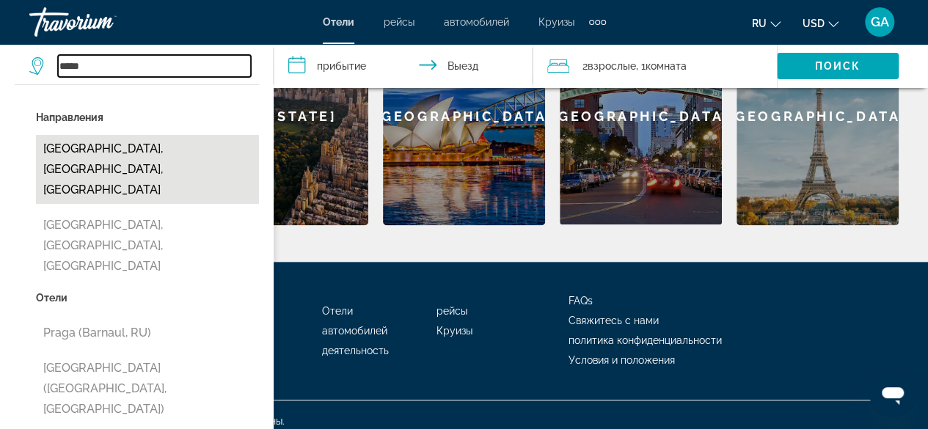
type input "**********"
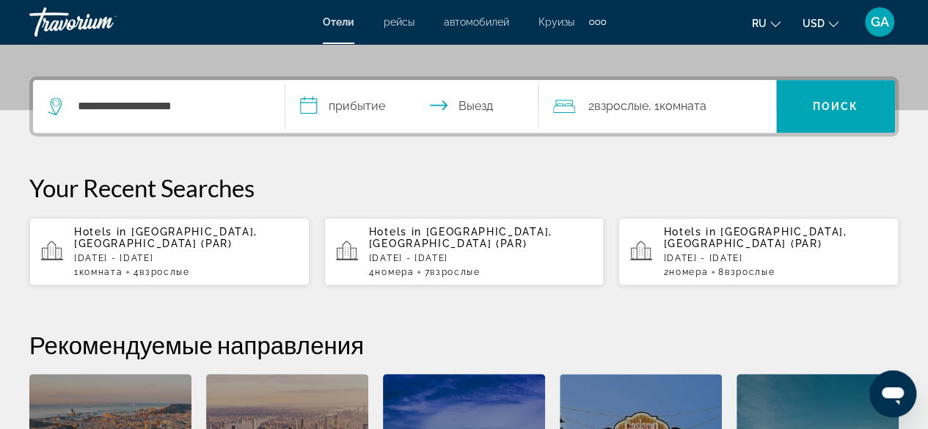
click at [355, 102] on input "**********" at bounding box center [414, 108] width 258 height 57
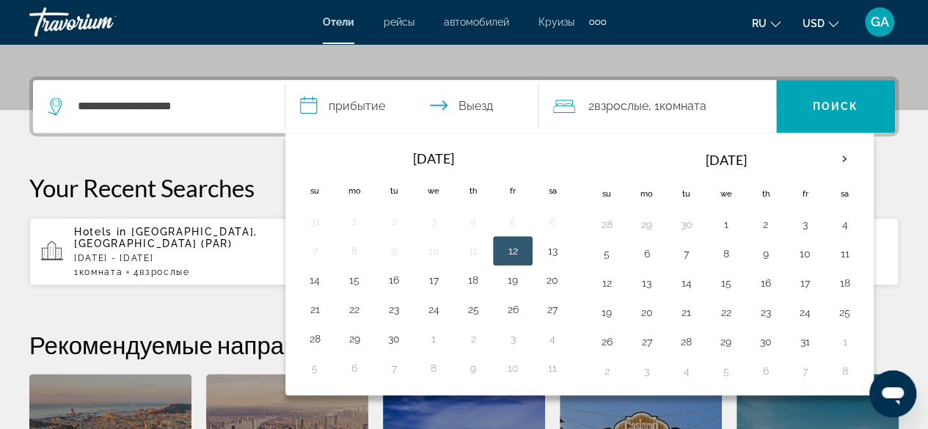
scroll to position [358, 0]
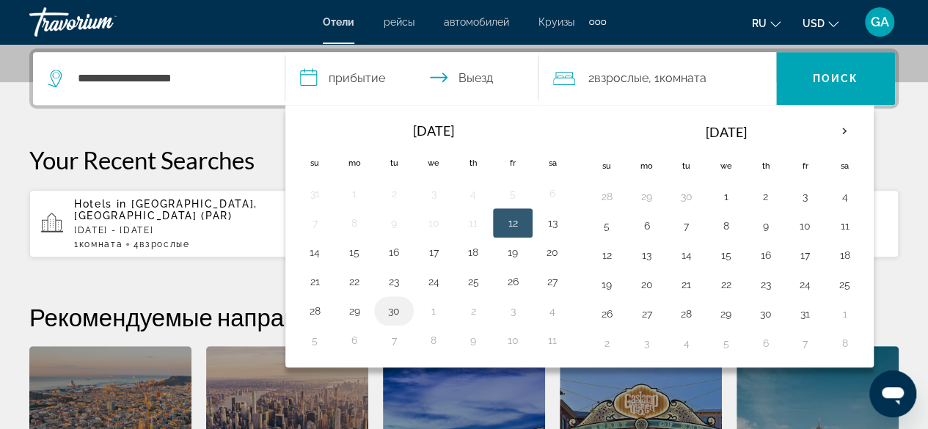
click at [398, 310] on button "30" at bounding box center [393, 311] width 23 height 21
click at [721, 196] on button "1" at bounding box center [725, 196] width 23 height 21
type input "**********"
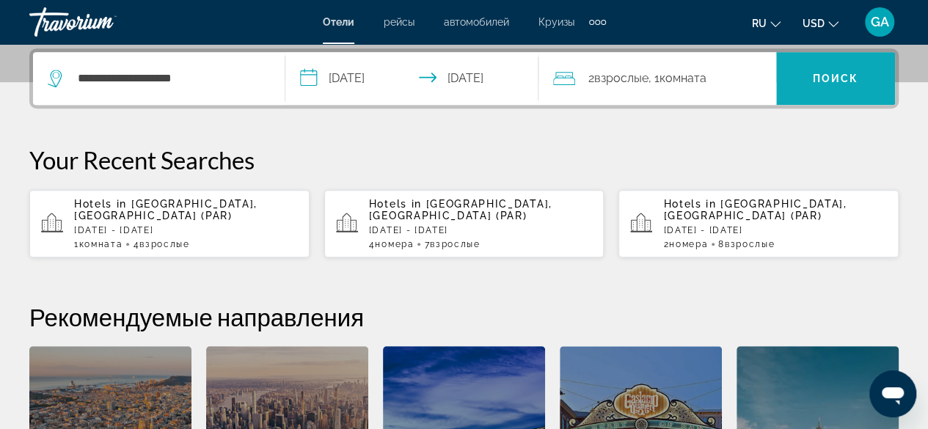
click at [817, 90] on span "Search widget" at bounding box center [835, 78] width 119 height 35
